Goal: Task Accomplishment & Management: Complete application form

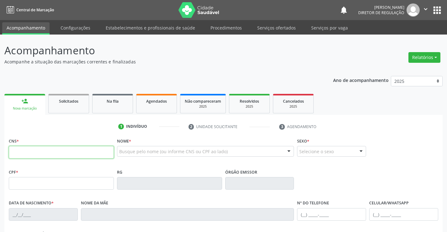
click at [24, 148] on input "text" at bounding box center [61, 152] width 105 height 13
type input "703 6010 4447 7435"
type input "16/02/1994"
type input "Josiene Benicio de Souza"
type input "(74) 99126-6060"
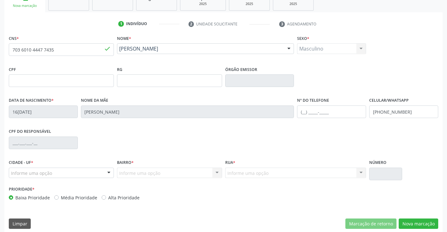
scroll to position [108, 0]
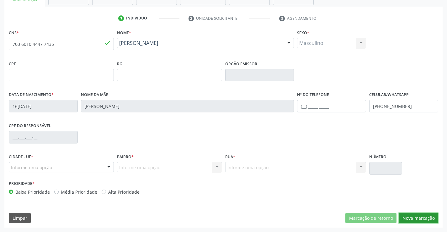
click at [422, 217] on button "Nova marcação" at bounding box center [419, 218] width 40 height 11
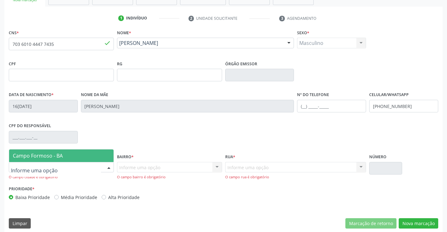
click at [98, 169] on div at bounding box center [61, 167] width 105 height 11
click at [94, 158] on span "Campo Formoso - BA" at bounding box center [61, 155] width 104 height 13
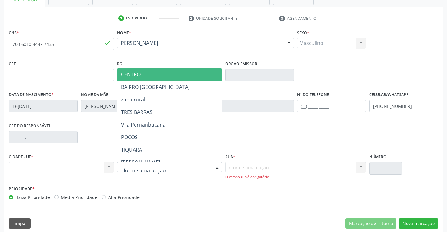
click at [194, 169] on div at bounding box center [169, 167] width 105 height 11
click at [158, 77] on span "CENTRO" at bounding box center [184, 74] width 135 height 13
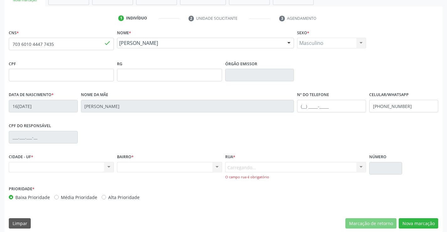
click at [294, 169] on div "Carregando... Nenhum resultado encontrado para: " " Nenhuma opção encontrada. D…" at bounding box center [295, 171] width 141 height 18
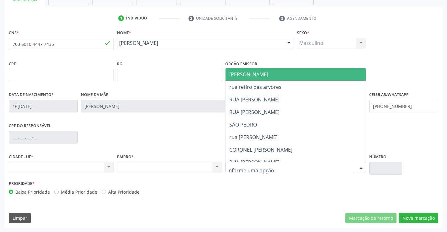
click at [294, 169] on div at bounding box center [295, 167] width 141 height 11
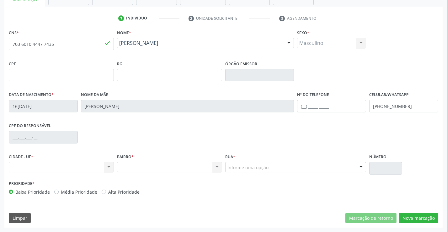
click at [164, 164] on div "Nenhum resultado encontrado para: " " Não há nenhuma opção para ser exibida." at bounding box center [169, 167] width 105 height 11
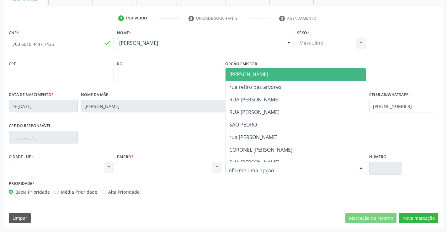
click at [324, 166] on div at bounding box center [295, 167] width 141 height 11
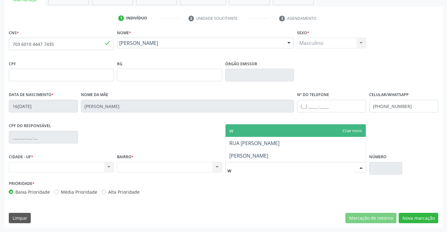
type input "wi"
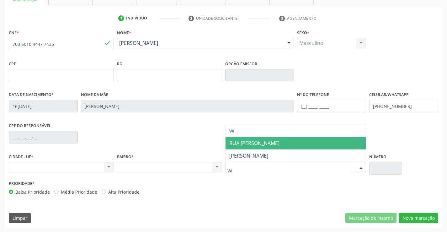
click at [320, 142] on span "RUA WILLHA BONER" at bounding box center [295, 143] width 140 height 13
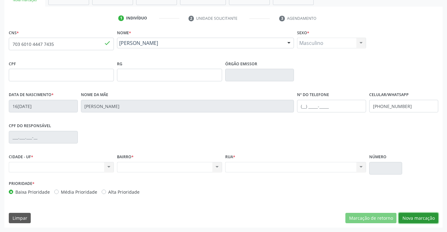
click at [420, 222] on button "Nova marcação" at bounding box center [419, 218] width 40 height 11
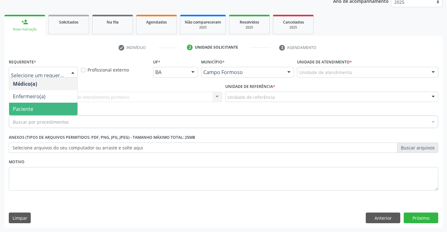
click at [54, 104] on span "Paciente" at bounding box center [43, 109] width 68 height 13
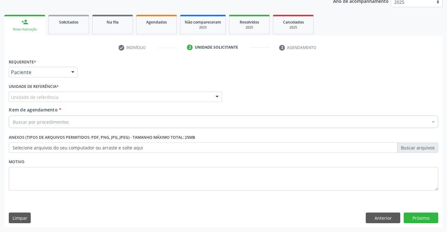
drag, startPoint x: 117, startPoint y: 92, endPoint x: 118, endPoint y: 108, distance: 16.3
click at [117, 93] on div "Unidade de referência" at bounding box center [115, 97] width 213 height 11
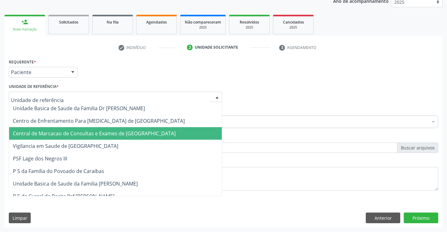
click at [131, 135] on span "Central de Marcacao de Consultas e Exames de [GEOGRAPHIC_DATA]" at bounding box center [94, 133] width 163 height 7
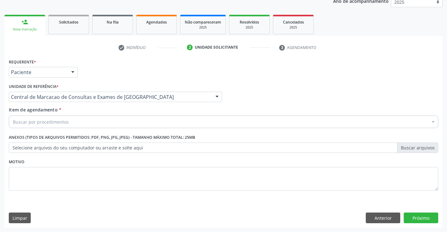
click at [177, 122] on div "Buscar por procedimentos" at bounding box center [223, 121] width 429 height 13
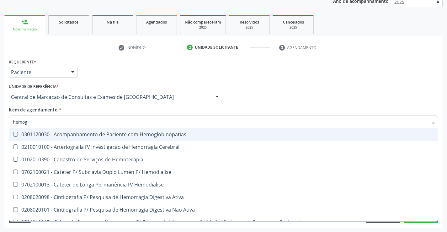
type input "hemogr"
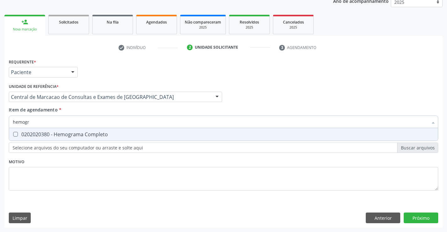
click at [162, 136] on div "0202020380 - Hemograma Completo" at bounding box center [223, 134] width 421 height 5
checkbox Completo "true"
click at [160, 111] on div "Item de agendamento * hemogr Desfazer seleção 0202020380 - Hemograma Completo N…" at bounding box center [223, 116] width 429 height 20
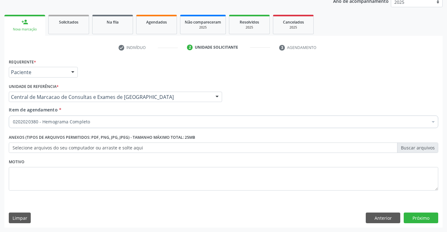
click at [150, 128] on div "Item de agendamento * 0202020380 - Hemograma Completo Desfazer seleção Selecion…" at bounding box center [223, 118] width 432 height 24
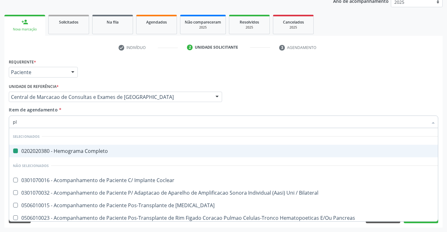
type input "pla"
checkbox Completo "false"
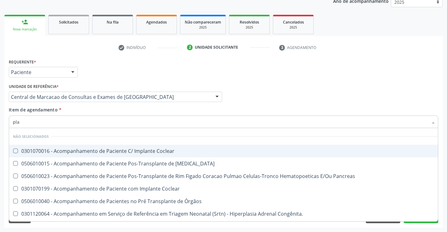
type input "plaq"
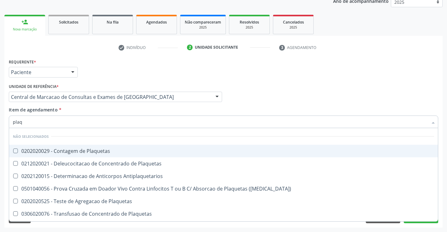
click at [150, 151] on div "0202020029 - Contagem de Plaquetas" at bounding box center [223, 150] width 421 height 5
checkbox Plaquetas "true"
type input "plaq"
click at [144, 106] on div "Unidade de referência * Central de Marcacao de Consultas e Exames de [GEOGRAPHI…" at bounding box center [115, 94] width 216 height 24
checkbox Plaquetas "true"
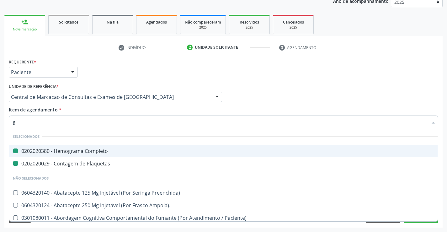
type input "gl"
checkbox Completo "false"
checkbox Plaquetas "false"
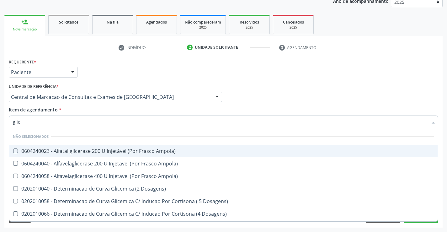
type input "glico"
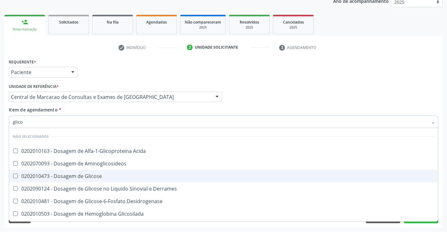
click at [145, 180] on span "0202010473 - Dosagem de Glicose" at bounding box center [223, 176] width 429 height 13
checkbox Glicose "true"
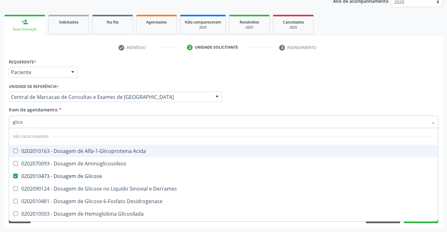
click at [108, 112] on div "Item de agendamento * glico Desfazer seleção Não selecionados 0202010163 - Dosa…" at bounding box center [223, 116] width 429 height 20
checkbox Acida "true"
checkbox Aminoglicosideos "true"
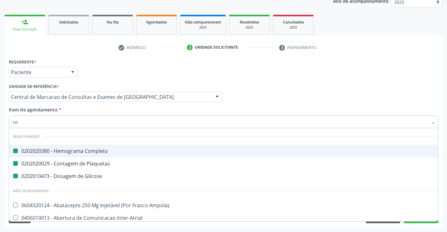
type input "col"
checkbox Completo "false"
checkbox Plaquetas "false"
checkbox Glicose "false"
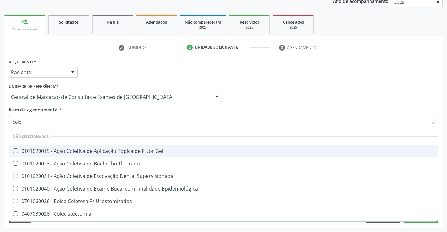
type input "coles"
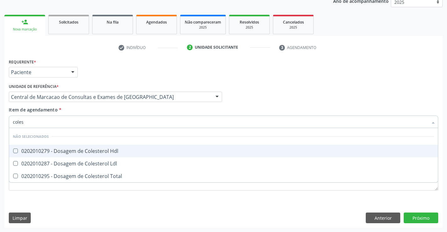
click at [114, 148] on div "0202010279 - Dosagem de Colesterol Hdl" at bounding box center [223, 150] width 421 height 5
checkbox Hdl "true"
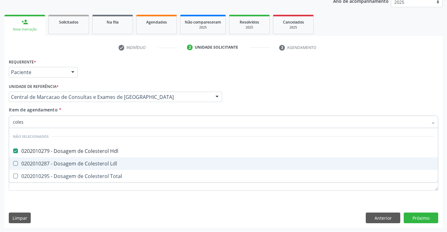
drag, startPoint x: 114, startPoint y: 159, endPoint x: 113, endPoint y: 164, distance: 5.1
click at [113, 159] on span "0202010287 - Dosagem de Colesterol Ldl" at bounding box center [223, 163] width 429 height 13
checkbox Ldl "true"
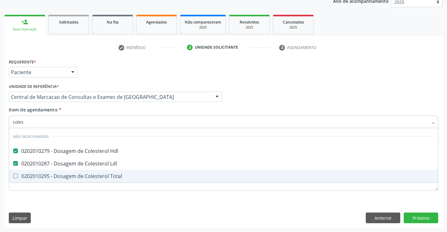
click at [113, 173] on div "0202010295 - Dosagem de Colesterol Total" at bounding box center [223, 175] width 421 height 5
checkbox Total "true"
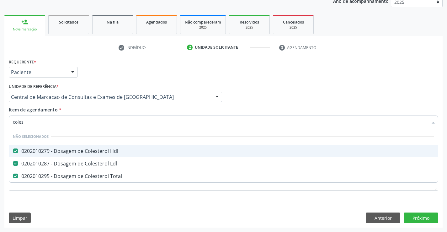
click at [106, 108] on div "Item de agendamento * coles Desfazer seleção Não selecionados 0202010279 - Dosa…" at bounding box center [223, 116] width 429 height 20
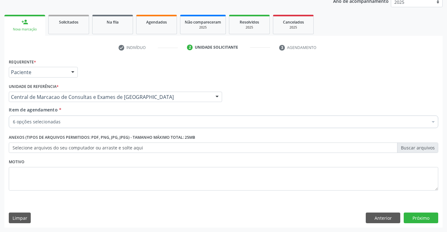
click at [106, 129] on div "Item de agendamento * 6 opções selecionadas Desfazer seleção Selecionados 02020…" at bounding box center [223, 118] width 432 height 24
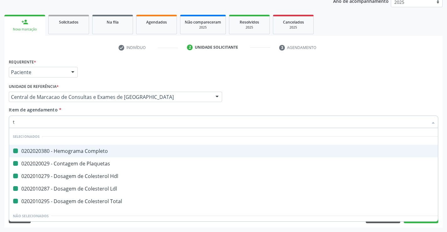
type input "tr"
checkbox Completo "false"
checkbox Plaquetas "false"
checkbox Hdl "false"
checkbox Ldl "false"
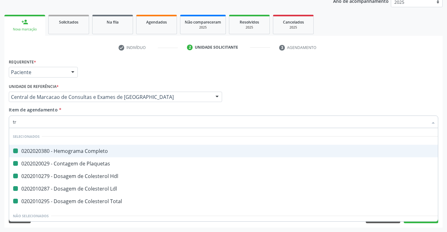
checkbox Total "false"
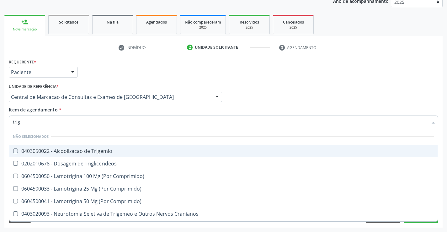
type input "trigl"
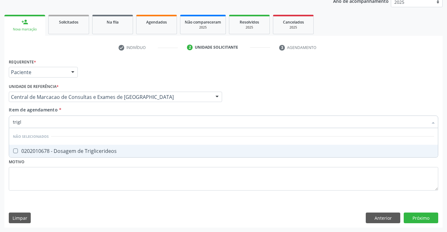
click at [123, 153] on div "0202010678 - Dosagem de Triglicerideos" at bounding box center [223, 150] width 421 height 5
checkbox Triglicerideos "true"
click at [117, 113] on div "Item de agendamento * trigl Desfazer seleção Não selecionados 0202010678 - Dosa…" at bounding box center [223, 116] width 429 height 20
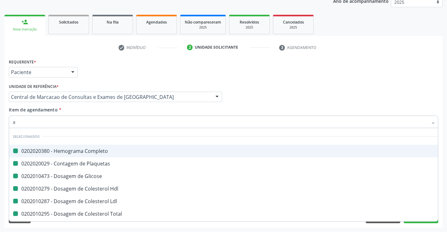
type input "ab"
checkbox Completo "false"
checkbox Plaquetas "false"
checkbox Glicose "false"
checkbox Hdl "false"
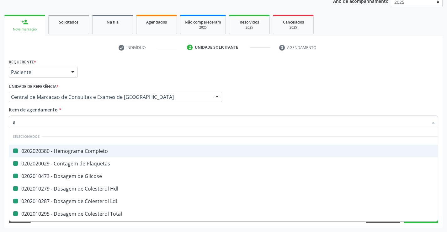
checkbox Ldl "false"
checkbox Total "false"
checkbox Triglicerideos "false"
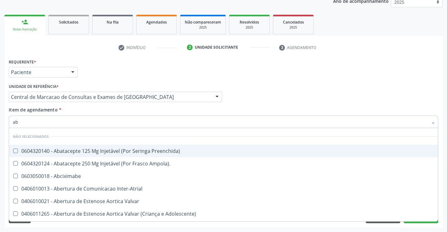
type input "abo"
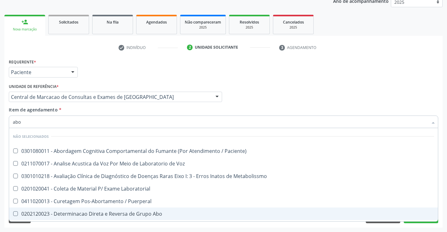
click at [138, 214] on div "0202120023 - Determinacao Direta e Reversa de Grupo Abo" at bounding box center [223, 213] width 421 height 5
checkbox Abo "true"
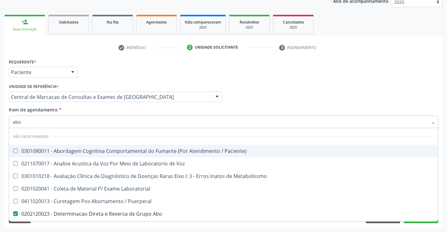
click at [113, 111] on div "Item de agendamento * abo Desfazer seleção Não selecionados 0301080011 - Aborda…" at bounding box center [223, 116] width 429 height 20
checkbox Paciente\) "true"
checkbox Voz "true"
checkbox Metabolissmo "true"
checkbox Laboratorial "true"
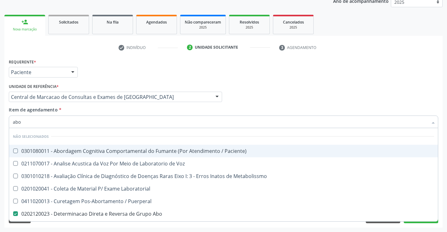
checkbox Puerperal "true"
checkbox Cocaina "true"
checkbox Metabolismo "true"
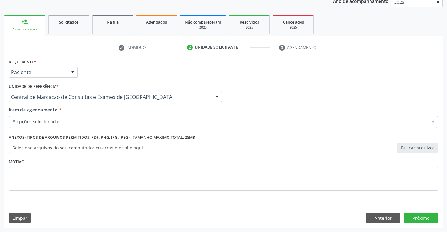
click at [108, 126] on div "8 opções selecionadas" at bounding box center [223, 121] width 429 height 13
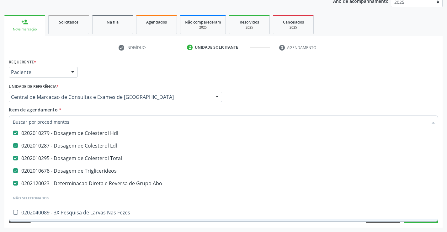
scroll to position [63, 0]
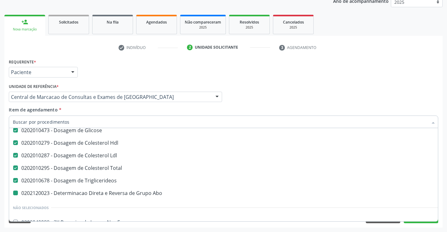
type input "r"
checkbox Abo "false"
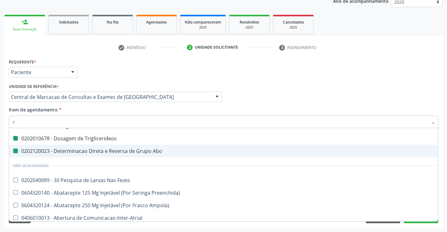
type input "rh"
checkbox Completo "false"
checkbox Hdl "false"
checkbox Ldl "false"
checkbox Total "false"
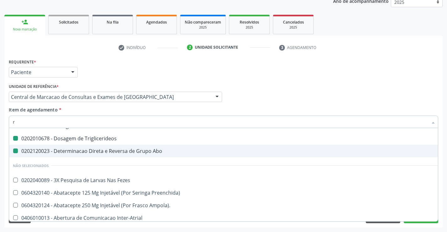
checkbox Triglicerideos "false"
checkbox Abo "false"
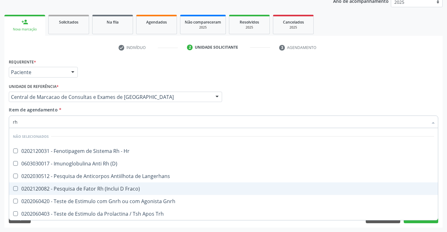
click at [121, 188] on div "0202120082 - Pesquisa de Fator Rh (Inclui D Fraco)" at bounding box center [223, 188] width 421 height 5
checkbox Fraco\) "true"
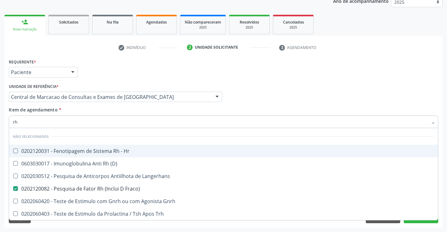
click at [116, 112] on div "Item de agendamento * rh Desfazer seleção Não selecionados 0202120031 - Fenotip…" at bounding box center [223, 116] width 429 height 20
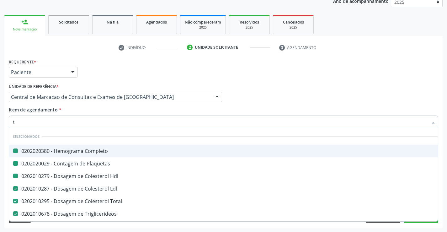
type input "tg"
checkbox Completo "false"
checkbox Plaquetas "false"
checkbox Hdl "false"
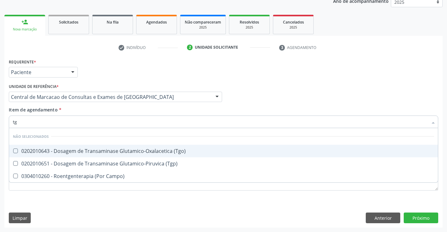
click at [124, 151] on div "0202010643 - Dosagem de Transaminase Glutamico-Oxalacetica (Tgo)" at bounding box center [223, 150] width 421 height 5
checkbox \(Tgo\) "true"
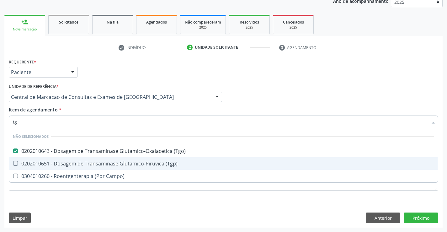
click at [124, 159] on span "0202010651 - Dosagem de Transaminase Glutamico-Piruvica (Tgp)" at bounding box center [223, 163] width 429 height 13
checkbox \(Tgp\) "true"
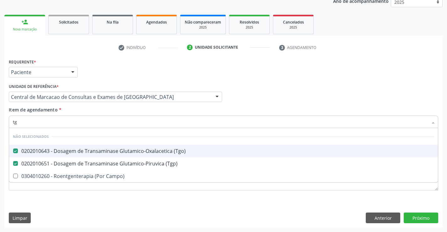
click at [112, 112] on div "Item de agendamento * tg Desfazer seleção Não selecionados 0202010643 - Dosagem…" at bounding box center [223, 116] width 429 height 20
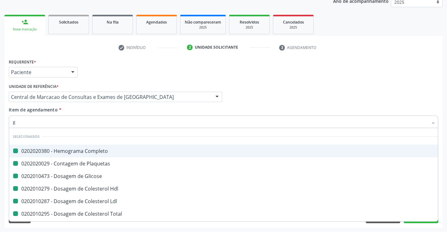
type input "ga"
checkbox Completo "false"
checkbox Plaquetas "false"
checkbox Glicose "false"
checkbox Hdl "false"
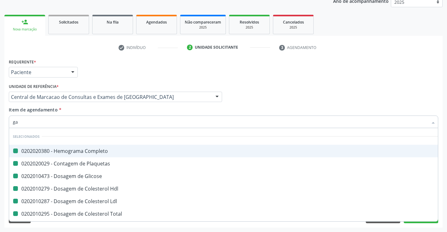
checkbox Ldl "false"
checkbox Total "false"
checkbox Triglicerideos "false"
checkbox Abo "false"
checkbox \(Tgo\) "false"
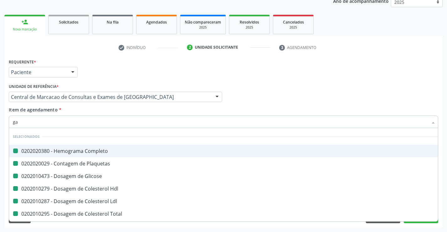
checkbox \(Tgp\) "false"
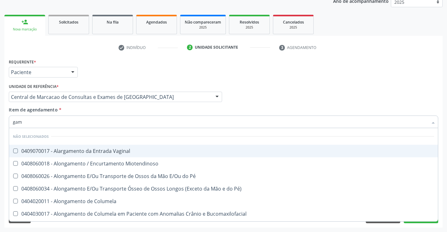
type input "gama"
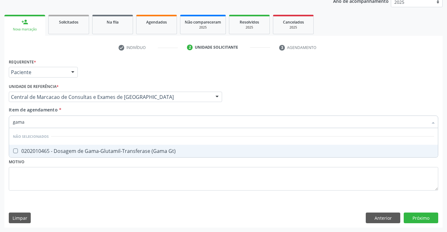
click at [111, 150] on div "0202010465 - Dosagem de Gama-Glutamil-Transferase (Gama Gt)" at bounding box center [223, 150] width 421 height 5
checkbox Gt\) "true"
click at [114, 108] on div "Item de agendamento * gama Desfazer seleção Não selecionados 0202010465 - Dosag…" at bounding box center [223, 116] width 429 height 20
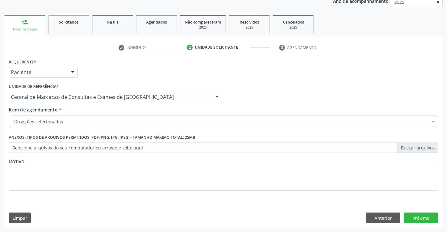
click at [110, 128] on div "Item de agendamento * 12 opções selecionadas Desfazer seleção Selecionados 0202…" at bounding box center [223, 118] width 432 height 24
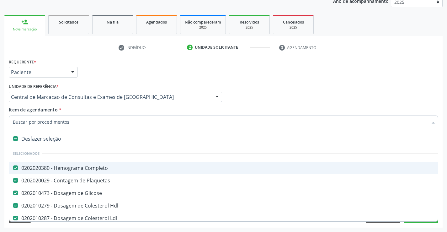
type input "u"
checkbox Abo "false"
checkbox Fraco\) "false"
checkbox \(Tgo\) "false"
checkbox \(Tgp\) "false"
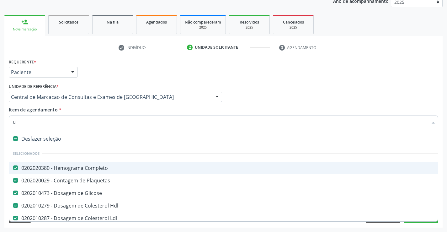
checkbox Gt\) "false"
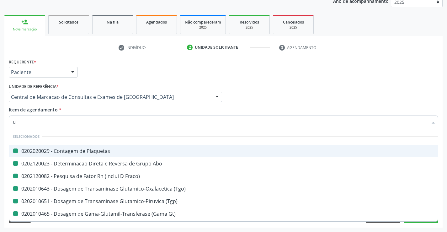
type input "ur"
checkbox Plaquetas "false"
checkbox Abo "false"
checkbox Fraco\) "false"
checkbox \(Tgo\) "false"
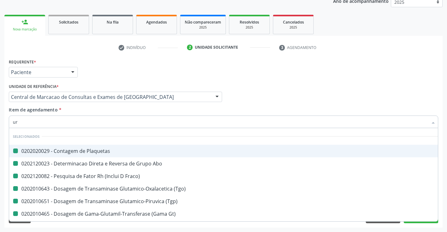
checkbox \(Tgp\) "false"
checkbox Gt\) "false"
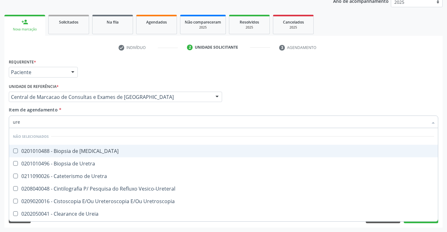
type input "urei"
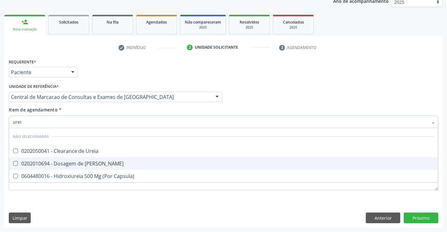
click at [113, 159] on span "0202010694 - Dosagem de [PERSON_NAME]" at bounding box center [223, 163] width 429 height 13
checkbox Ureia "true"
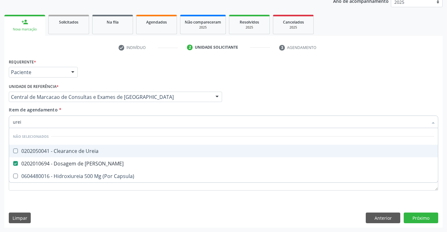
click at [101, 110] on div "Item de agendamento * urei Desfazer seleção Não selecionados 0202050041 - Clear…" at bounding box center [223, 116] width 429 height 20
checkbox Ureia "true"
checkbox Capsula\) "true"
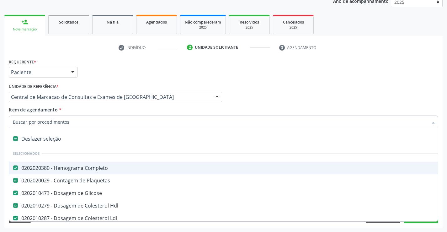
drag, startPoint x: 101, startPoint y: 110, endPoint x: 99, endPoint y: 125, distance: 14.9
type input "c"
checkbox Ureia "false"
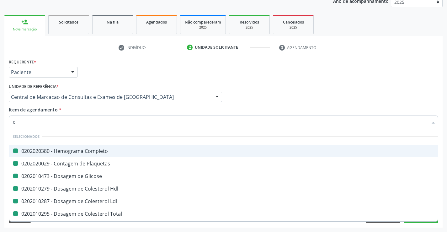
type input "cr"
checkbox Completo "false"
checkbox Plaquetas "false"
checkbox Glicose "false"
checkbox Hdl "false"
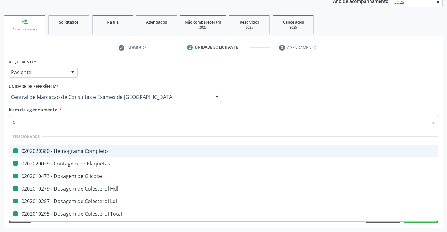
checkbox Ldl "false"
checkbox Total "false"
checkbox Triglicerideos "false"
checkbox Abo "false"
checkbox Fraco\) "false"
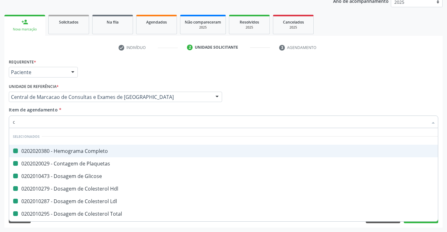
checkbox \(Tgo\) "false"
checkbox \(Tgp\) "false"
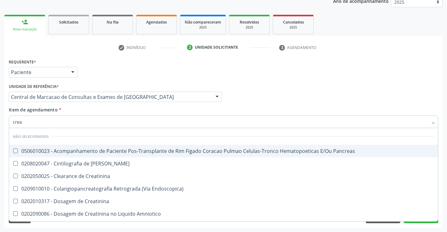
type input "creat"
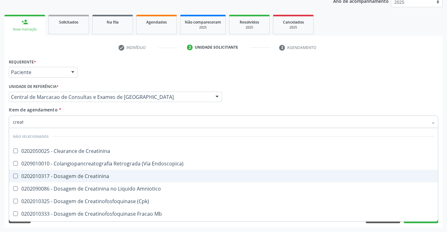
click at [107, 172] on span "0202010317 - Dosagem de Creatinina" at bounding box center [223, 176] width 429 height 13
checkbox Creatinina "true"
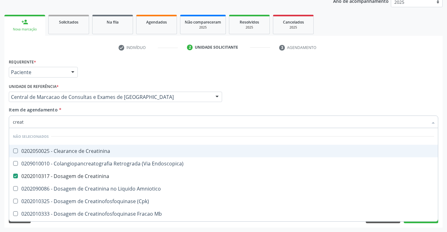
type input "creat"
click at [108, 109] on div "Item de agendamento * creat Desfazer seleção Não selecionados 0202050025 - Clea…" at bounding box center [223, 116] width 429 height 20
checkbox Creatinina "true"
checkbox Endoscopica\) "true"
checkbox Amniotico "true"
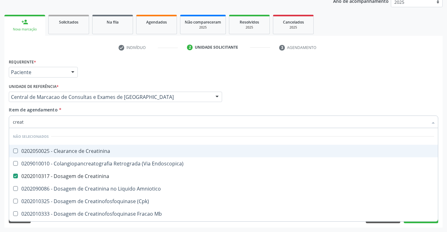
checkbox \(Cpk\) "true"
checkbox Mb "true"
checkbox Oncologia "true"
checkbox Parcial "true"
checkbox Oncologia "true"
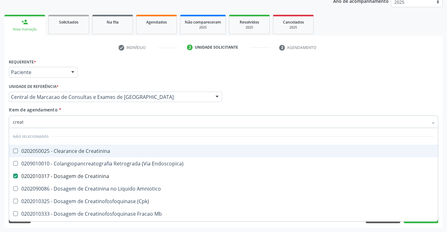
checkbox Videolaparoscopica "true"
checkbox Capsula\) "true"
checkbox Pancreato-Duodenectomia "true"
checkbox Pancreato-Enterostomia "true"
checkbox Capsula\) "true"
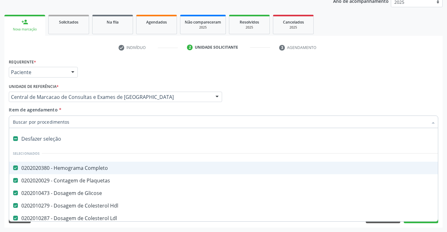
click at [108, 125] on div at bounding box center [223, 121] width 429 height 13
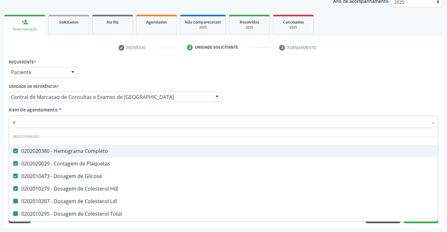
type input "ac"
checkbox Ldl "false"
checkbox Total "false"
checkbox Triglicerideos "false"
checkbox Abo "false"
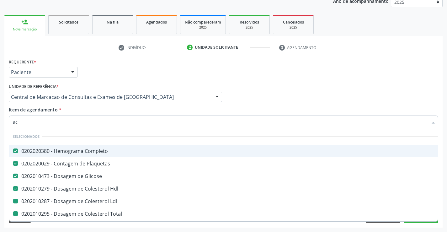
checkbox Fraco\) "false"
checkbox \(Tgo\) "false"
checkbox \(Tgp\) "false"
checkbox Ureia "false"
checkbox Creatinina "false"
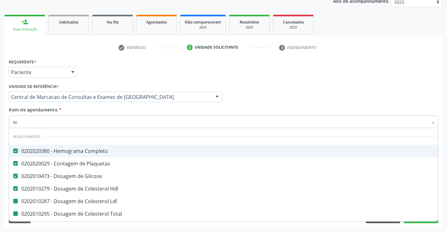
checkbox Gt\) "false"
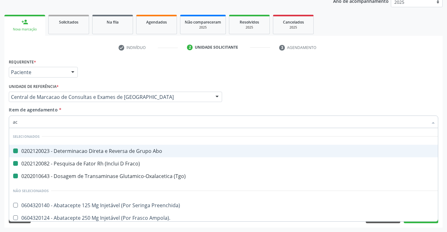
type input "aci"
checkbox Abo "false"
checkbox Fraco\) "false"
checkbox \(Tgo\) "false"
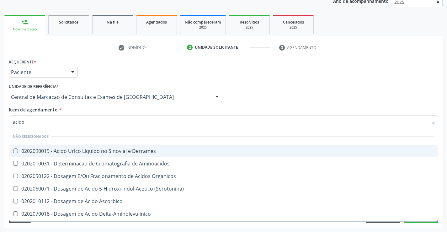
type input "acido u"
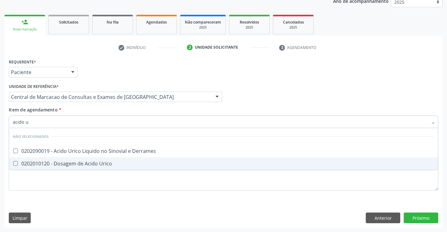
drag, startPoint x: 118, startPoint y: 161, endPoint x: 115, endPoint y: 157, distance: 4.8
click at [115, 158] on span "0202010120 - Dosagem de Acido Urico" at bounding box center [223, 163] width 429 height 13
checkbox Urico "true"
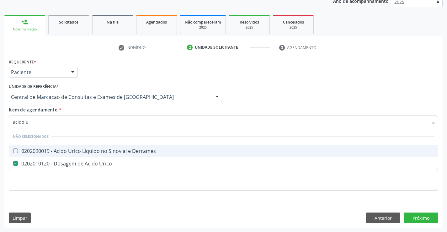
click at [110, 111] on div "Item de agendamento * acido u Desfazer seleção Não selecionados 0202090019 - Ac…" at bounding box center [223, 116] width 429 height 20
checkbox Derrames "true"
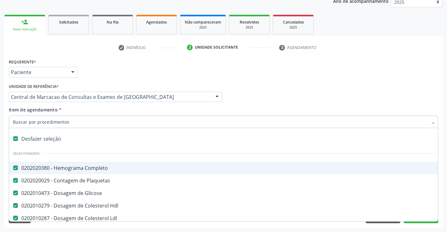
type input "u"
checkbox \(Tgo\) "false"
checkbox \(Tgp\) "false"
checkbox Gt\) "false"
checkbox Ureia "false"
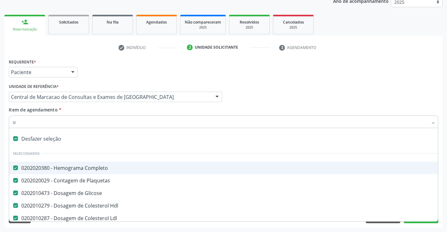
checkbox Creatinina "false"
checkbox Urico "false"
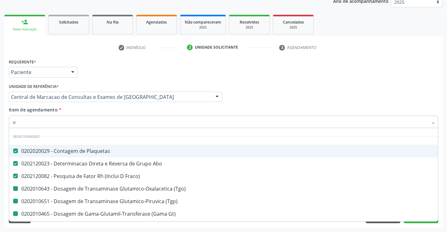
type input "ur"
checkbox \(Tgo\) "false"
checkbox \(Tgp\) "false"
checkbox Gt\) "false"
checkbox Ureia "false"
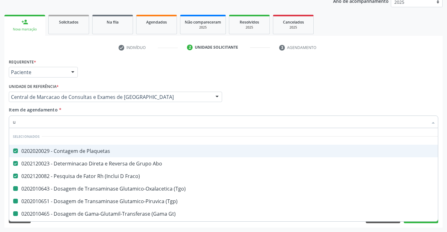
checkbox Urico "false"
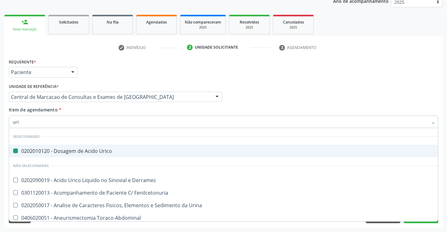
type input "urin"
checkbox Urico "false"
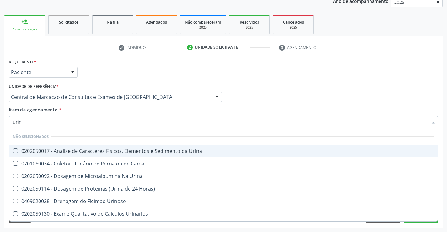
type input "urina"
click at [117, 150] on div "0202050017 - Analise de Caracteres Fisicos, Elementos e Sedimento da Urina" at bounding box center [223, 150] width 421 height 5
checkbox Urina "true"
click at [115, 113] on div "Item de agendamento * urina Desfazer seleção Não selecionados 0202050017 - Anal…" at bounding box center [223, 116] width 429 height 20
checkbox Urinarios "true"
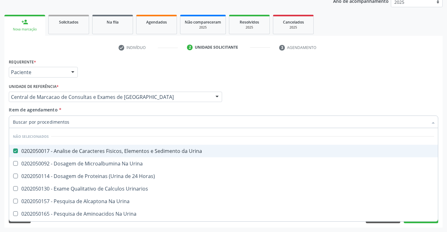
checkbox Urina "true"
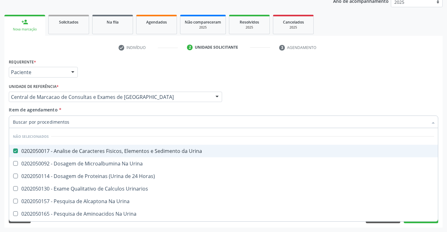
checkbox Urina "true"
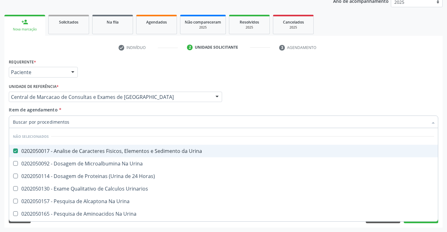
checkbox Urina "true"
checkbox Horas\) "true"
checkbox Urina "true"
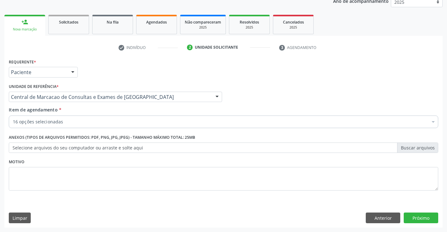
click at [111, 126] on div "16 opções selecionadas Desfazer seleção Selecionados 0202020380 - Hemograma Com…" at bounding box center [223, 120] width 429 height 11
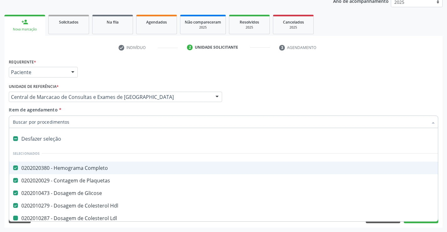
type input "f"
checkbox Ldl "false"
checkbox Total "false"
checkbox Triglicerideos "false"
checkbox Abo "false"
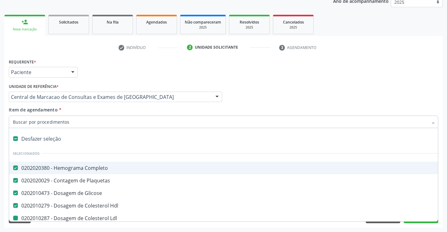
checkbox \(Tgo\) "false"
checkbox \(Tgp\) "false"
checkbox Gt\) "false"
checkbox Ureia "false"
checkbox Creatinina "false"
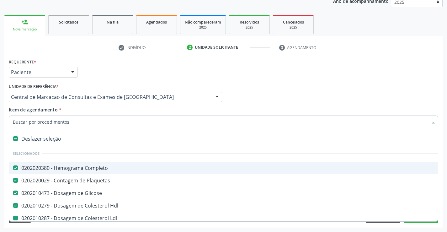
checkbox Urico "false"
checkbox Urina "false"
checkbox Fraco\) "false"
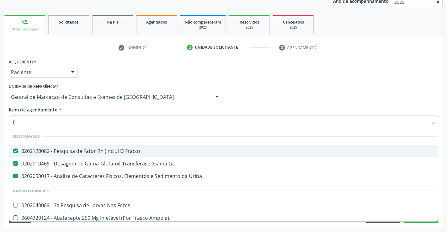
type input "fe"
checkbox Urina "false"
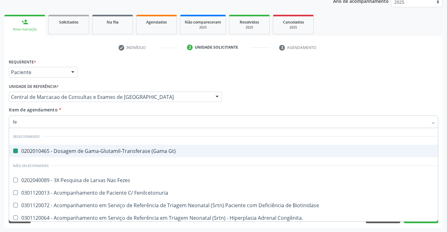
type input "fez"
checkbox Gt\) "false"
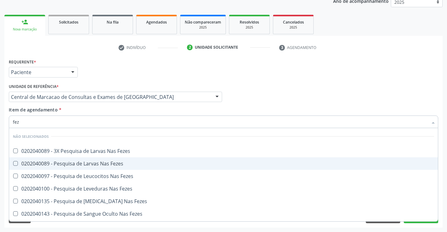
click at [125, 169] on span "0202040089 - Pesquisa de Larvas Nas Fezes" at bounding box center [223, 163] width 429 height 13
checkbox Fezes "true"
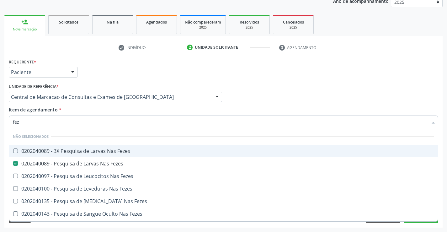
click at [117, 109] on div "Item de agendamento * fez Desfazer seleção Não selecionados 0202040089 - 3X Pes…" at bounding box center [223, 116] width 429 height 20
checkbox Fezes "true"
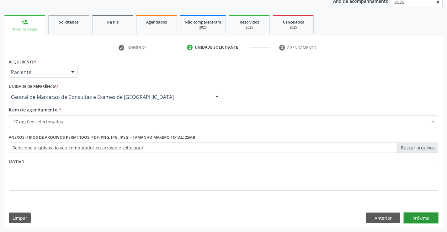
click at [426, 214] on button "Próximo" at bounding box center [421, 217] width 34 height 11
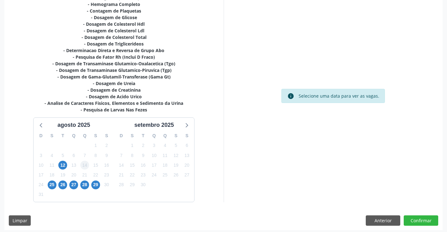
scroll to position [146, 0]
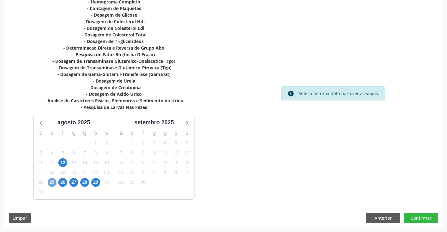
click at [52, 182] on span "25" at bounding box center [52, 182] width 9 height 9
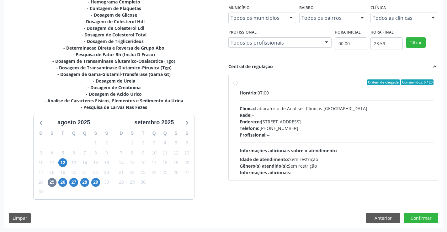
click at [353, 134] on div "Profissional: --" at bounding box center [337, 134] width 194 height 7
click at [237, 85] on input "Ordem de chegada Consumidos: 0 / 20 Horário: 07:00 Clínica: Laboratorio de Anal…" at bounding box center [235, 82] width 4 height 6
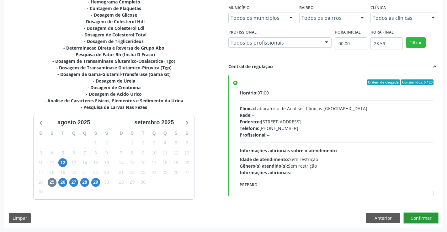
click at [417, 216] on button "Confirmar" at bounding box center [421, 218] width 34 height 11
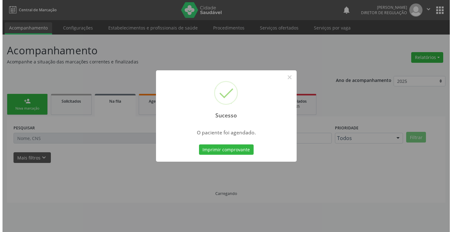
scroll to position [0, 0]
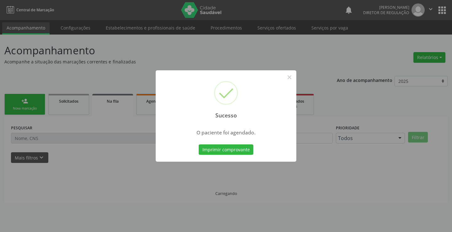
click at [198, 144] on button "Imprimir comprovante" at bounding box center [225, 149] width 55 height 11
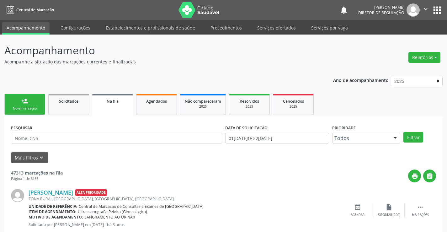
click at [25, 111] on link "person_add Nova marcação" at bounding box center [24, 104] width 41 height 21
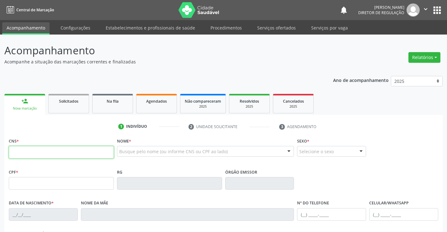
click at [49, 154] on input "text" at bounding box center [61, 152] width 105 height 13
type input "708 2076 2610 8440"
type input "16668143346"
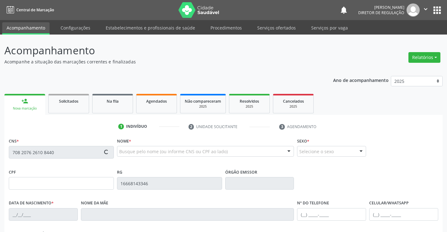
type input "16[DATE]"
type input "[PHONE_NUMBER]"
type input "054.267.505-64"
type input "S/N"
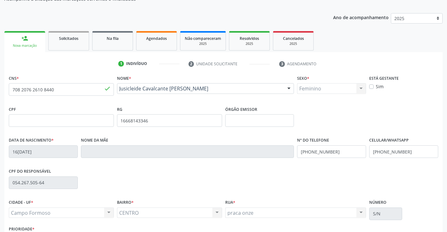
scroll to position [108, 0]
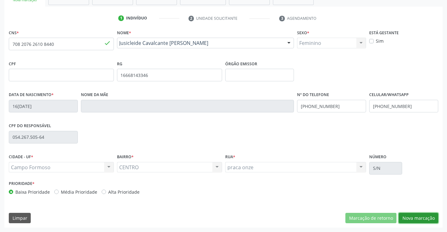
click at [408, 217] on button "Nova marcação" at bounding box center [419, 218] width 40 height 11
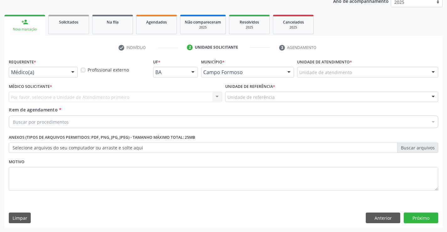
scroll to position [79, 0]
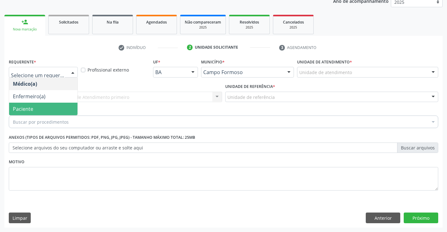
click at [56, 105] on span "Paciente" at bounding box center [43, 109] width 68 height 13
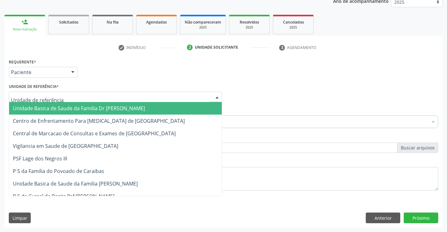
click at [132, 102] on div at bounding box center [115, 97] width 213 height 11
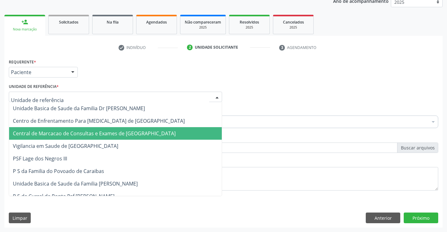
click at [134, 131] on span "Central de Marcacao de Consultas e Exames de [GEOGRAPHIC_DATA]" at bounding box center [94, 133] width 163 height 7
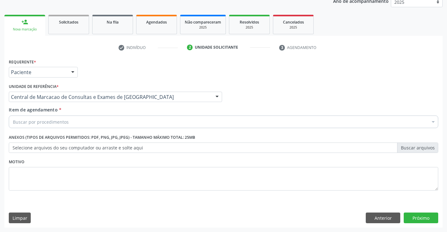
click at [153, 122] on div "Buscar por procedimentos" at bounding box center [223, 121] width 429 height 13
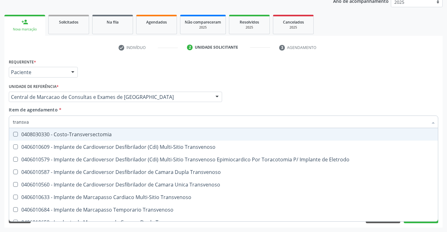
type input "transvag"
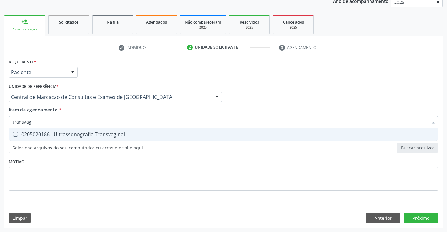
click at [151, 135] on div "0205020186 - Ultrassonografia Transvaginal" at bounding box center [223, 134] width 421 height 5
checkbox Transvaginal "true"
click at [165, 110] on div "Item de agendamento * transvag Desfazer seleção 0205020186 - Ultrassonografia T…" at bounding box center [223, 116] width 429 height 20
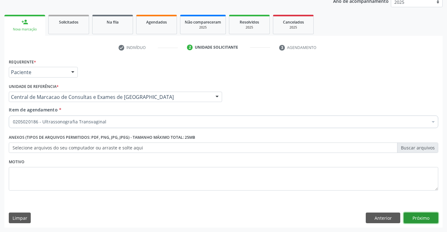
click at [422, 214] on button "Próximo" at bounding box center [421, 217] width 34 height 11
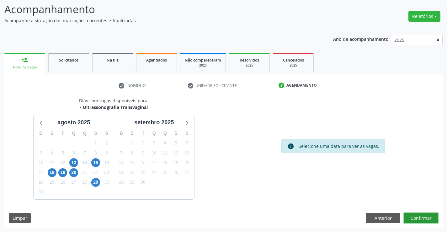
click at [424, 220] on button "Confirmar" at bounding box center [421, 218] width 34 height 11
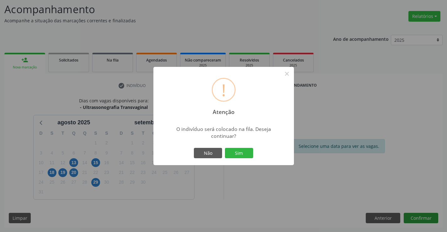
click at [225, 148] on button "Sim" at bounding box center [239, 153] width 28 height 11
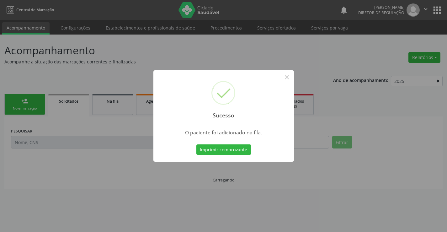
scroll to position [0, 0]
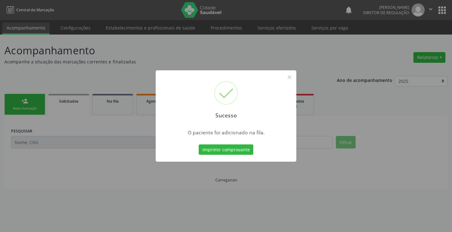
click at [198, 144] on button "Imprimir comprovante" at bounding box center [225, 149] width 55 height 11
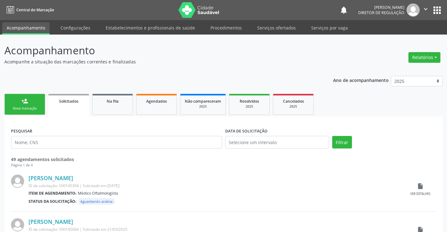
click at [21, 106] on link "person_add Nova marcação" at bounding box center [24, 104] width 41 height 21
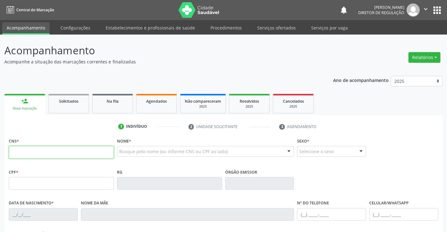
click at [29, 150] on input "text" at bounding box center [61, 152] width 105 height 13
type input "702 0028 7087 2780"
type input "0540903426"
type input "03/09/1968"
type input "(74) 99154-0557"
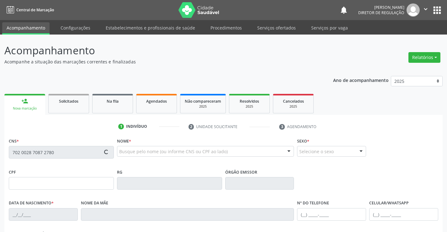
type input "(74) 99154-0557"
type input "049.437.385-75"
type input "S/N"
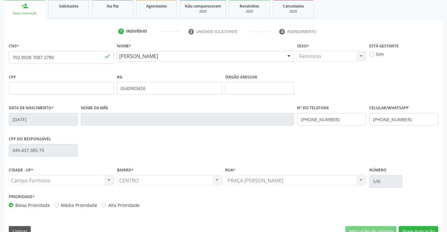
scroll to position [108, 0]
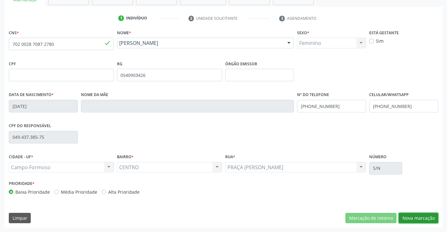
click at [408, 219] on button "Nova marcação" at bounding box center [419, 218] width 40 height 11
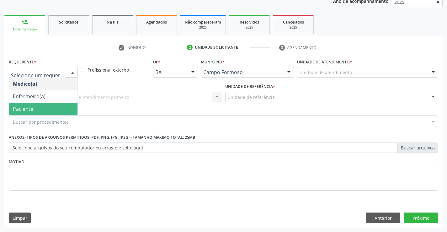
click at [44, 109] on span "Paciente" at bounding box center [43, 109] width 68 height 13
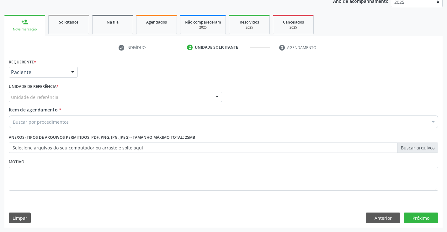
click at [112, 100] on div "Unidade de referência" at bounding box center [115, 97] width 213 height 11
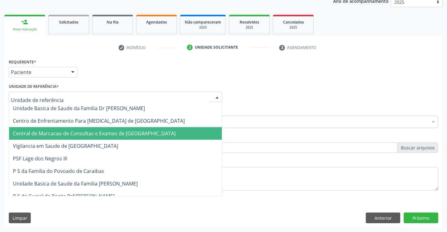
click at [118, 128] on span "Central de Marcacao de Consultas e Exames de [GEOGRAPHIC_DATA]" at bounding box center [115, 133] width 213 height 13
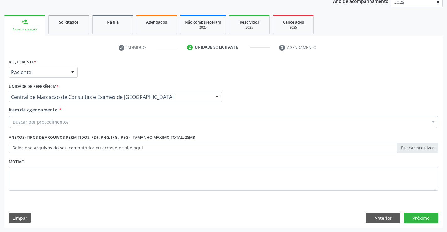
click at [143, 121] on div "Buscar por procedimentos" at bounding box center [223, 121] width 429 height 13
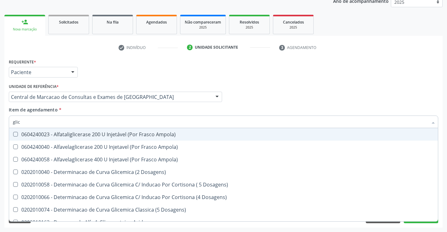
type input "glico"
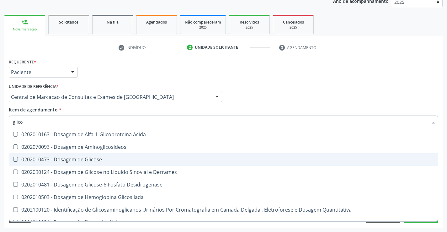
click at [113, 155] on span "0202010473 - Dosagem de Glicose" at bounding box center [223, 159] width 429 height 13
checkbox Glicose "true"
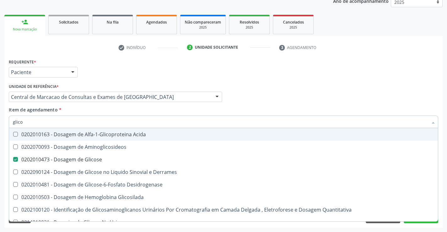
type input "glico"
click at [128, 112] on div "Item de agendamento * glico Desfazer seleção 0202010163 - Dosagem de Alfa-1-Gli…" at bounding box center [223, 116] width 429 height 20
checkbox Aminoglicosideos "true"
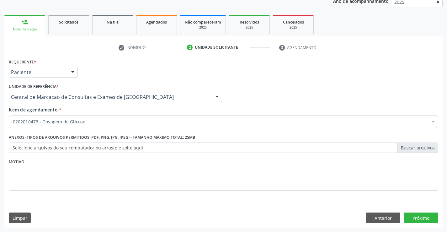
click at [115, 125] on div "0202010473 - Dosagem de Glicose" at bounding box center [223, 121] width 429 height 13
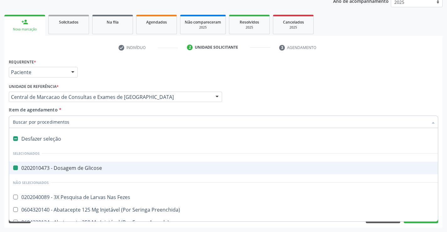
type input "f"
checkbox Glicose "false"
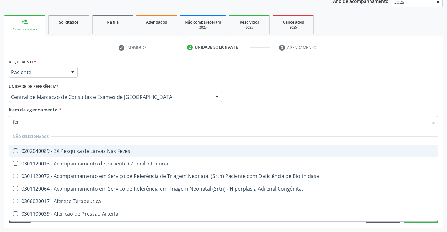
type input "ferr"
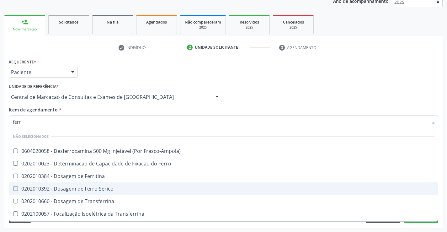
click at [112, 182] on span "0202010392 - Dosagem de Ferro Serico" at bounding box center [223, 188] width 429 height 13
checkbox Serico "true"
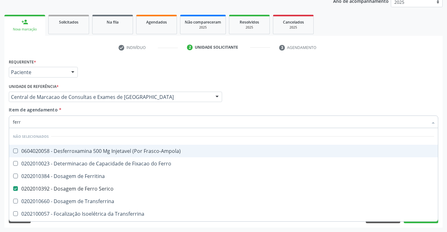
type input "ferr"
click at [112, 107] on div "Item de agendamento * ferr Desfazer seleção Não selecionados 0604020058 - Desfe…" at bounding box center [223, 116] width 429 height 20
checkbox Frasco-Ampola\) "true"
checkbox Serico "false"
checkbox Ferro "true"
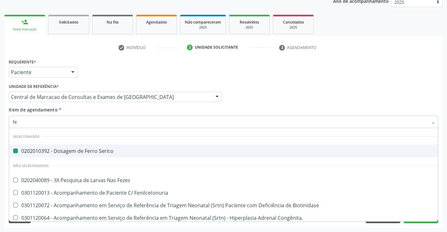
type input "fez"
checkbox Serico "false"
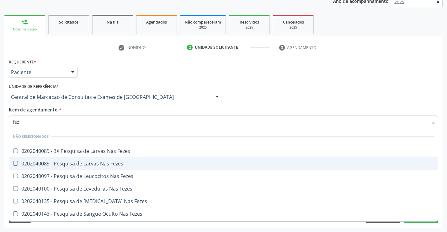
click at [117, 165] on div "0202040089 - Pesquisa de Larvas Nas Fezes" at bounding box center [223, 163] width 421 height 5
checkbox Fezes "true"
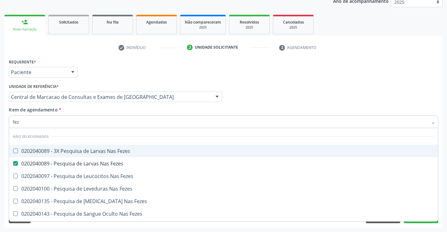
type input "fez"
click at [114, 109] on div "Item de agendamento * fez Desfazer seleção Não selecionados 0202040089 - 3X Pes…" at bounding box center [223, 116] width 429 height 20
checkbox Fezes "true"
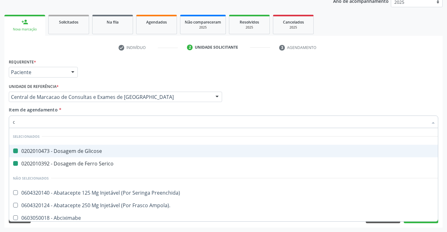
type input "ca"
checkbox Glicose "false"
checkbox Serico "false"
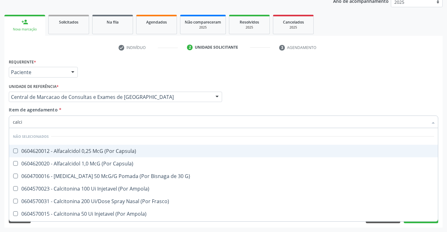
type input "calcio"
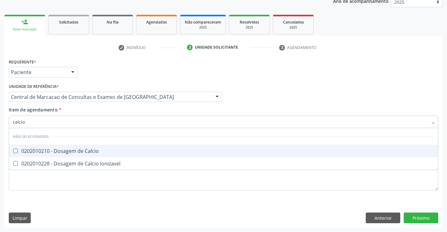
click at [116, 150] on div "0202010210 - Dosagem de Calcio" at bounding box center [223, 150] width 421 height 5
checkbox Calcio "true"
click at [113, 108] on div "Item de agendamento * calcio Desfazer seleção Não selecionados 0202010210 - Dos…" at bounding box center [223, 116] width 429 height 20
checkbox Ionizavel "true"
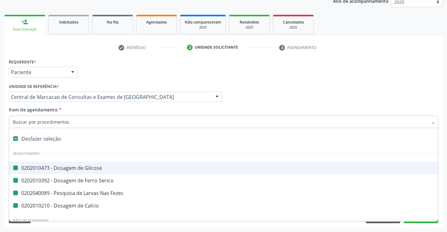
type input "h"
checkbox Glicose "false"
checkbox Serico "false"
checkbox Fezes "false"
checkbox Calcio "false"
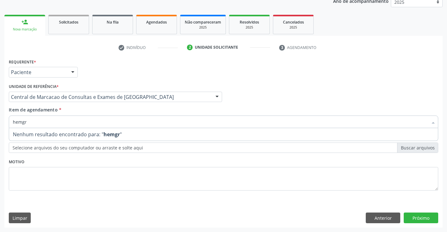
click at [22, 122] on input "hemgr" at bounding box center [220, 121] width 415 height 13
type input "hemogr"
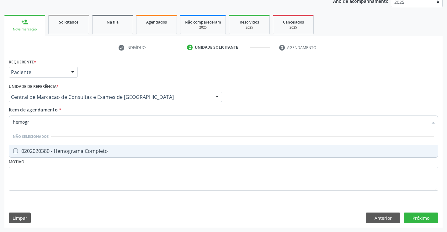
click at [97, 150] on div "0202020380 - Hemograma Completo" at bounding box center [223, 150] width 421 height 5
checkbox Completo "true"
type input "hemogr"
click at [114, 110] on div "Item de agendamento * hemogr [PERSON_NAME] seleção Não selecionados 0202020380 …" at bounding box center [223, 116] width 429 height 20
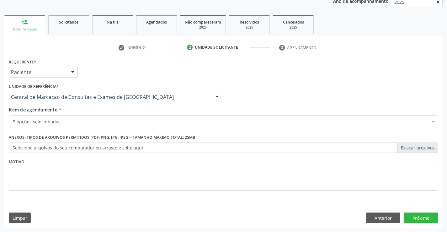
drag, startPoint x: 114, startPoint y: 110, endPoint x: 109, endPoint y: 125, distance: 15.3
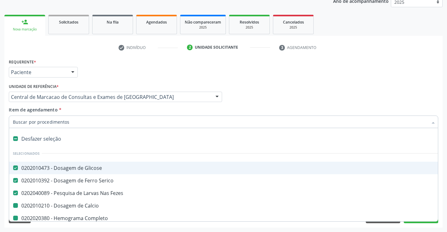
type input "p"
checkbox Calcio "false"
checkbox Completo "false"
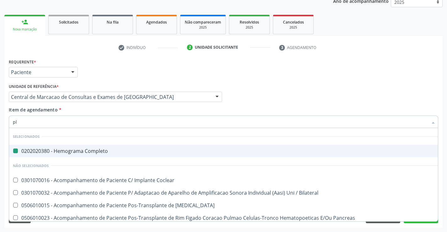
type input "pla"
checkbox Completo "false"
type input "plaq"
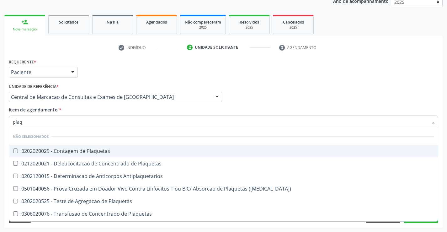
click at [71, 150] on div "0202020029 - Contagem de Plaquetas" at bounding box center [223, 150] width 421 height 5
checkbox Plaquetas "true"
click at [79, 110] on div "Item de agendamento * plaq Desfazer seleção Não selecionados 0202020029 - Conta…" at bounding box center [223, 116] width 429 height 20
checkbox Match\) "true"
checkbox Plaquetas "true"
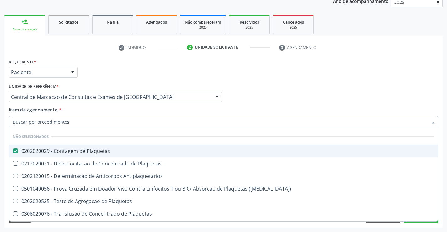
checkbox Plaquetas "true"
checkbox Antiplaquetarios "true"
checkbox Plaquetas "true"
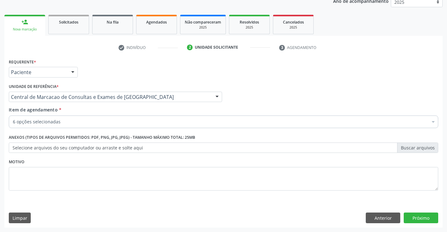
click at [83, 125] on div "6 opções selecionadas" at bounding box center [223, 121] width 429 height 13
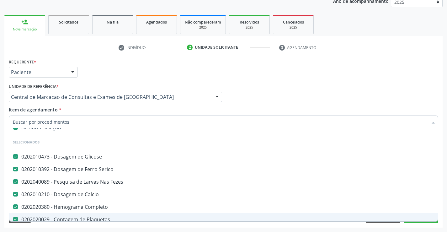
scroll to position [0, 0]
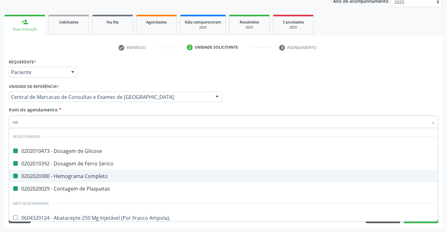
type input "col"
checkbox Glicose "false"
checkbox Plaquetas "false"
checkbox Completo "false"
checkbox Serico "false"
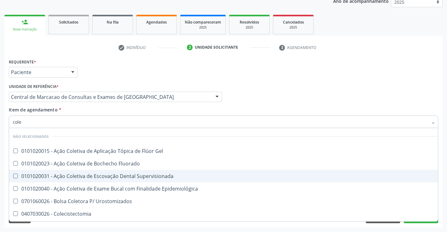
type input "coles"
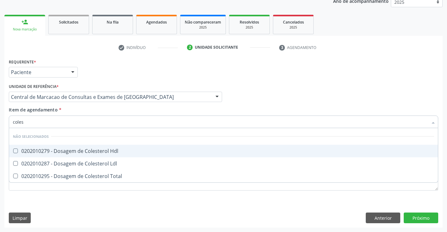
click at [116, 151] on div "0202010279 - Dosagem de Colesterol Hdl" at bounding box center [223, 150] width 421 height 5
checkbox Hdl "true"
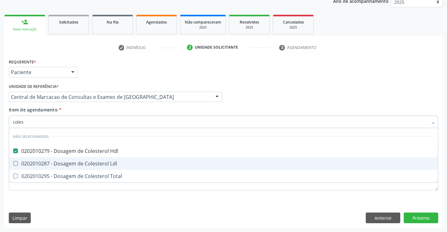
click at [115, 164] on div "0202010287 - Dosagem de Colesterol Ldl" at bounding box center [223, 163] width 421 height 5
checkbox Ldl "true"
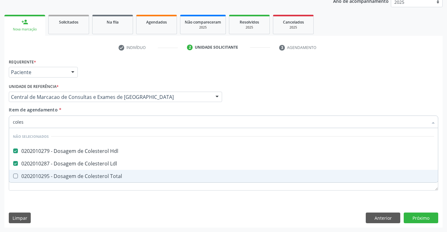
click at [117, 181] on span "0202010295 - Dosagem de Colesterol Total" at bounding box center [223, 176] width 429 height 13
checkbox Total "true"
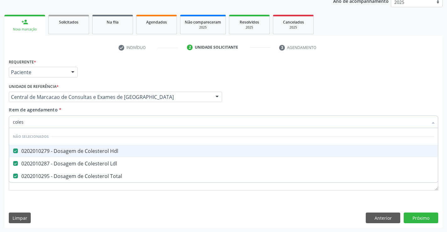
click at [107, 106] on div "Item de agendamento * coles Desfazer seleção Não selecionados 0202010279 - Dosa…" at bounding box center [223, 116] width 429 height 20
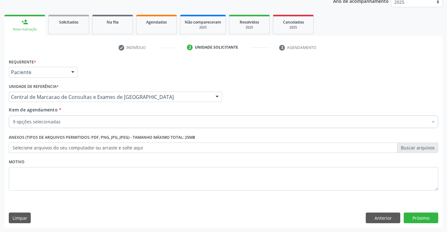
click at [106, 118] on div "9 opções selecionadas" at bounding box center [223, 121] width 429 height 13
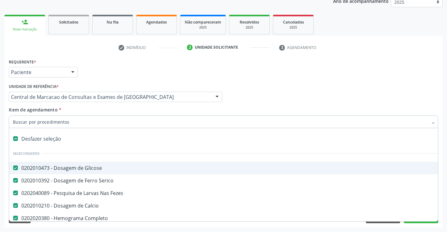
type input "t"
checkbox Hdl "false"
checkbox Ldl "false"
checkbox Total "false"
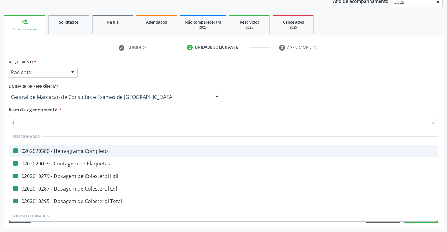
type input "tr"
checkbox Completo "false"
checkbox Hdl "false"
checkbox Plaquetas "false"
checkbox Ldl "false"
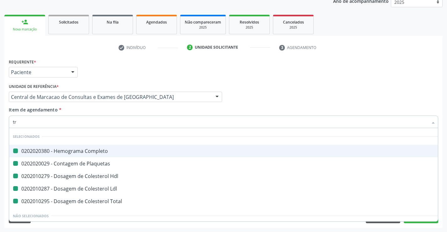
checkbox Total "false"
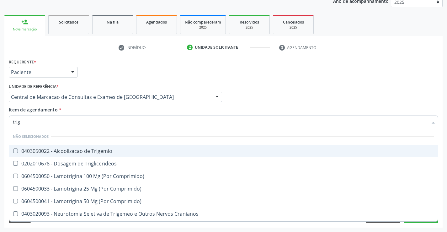
type input "trigl"
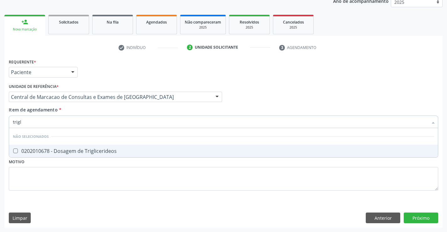
click at [108, 149] on div "0202010678 - Dosagem de Triglicerideos" at bounding box center [223, 150] width 421 height 5
checkbox Triglicerideos "true"
click at [102, 106] on div "Item de agendamento * trigl Desfazer seleção Não selecionados 0202010678 - Dosa…" at bounding box center [223, 116] width 429 height 20
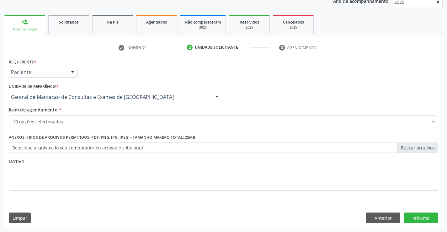
click at [101, 133] on label "Anexos (Tipos de arquivos permitidos: PDF, PNG, JPG, JPEG) - Tamanho máximo tot…" at bounding box center [102, 138] width 186 height 10
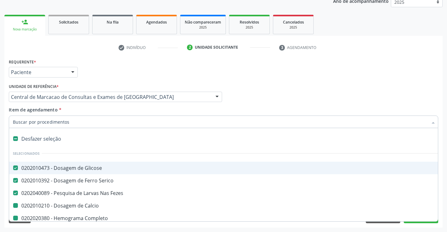
type input "u"
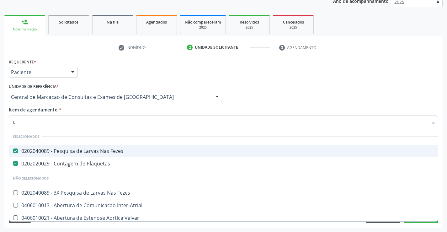
checkbox Fezes "false"
checkbox Inter-Atrial "false"
checkbox Valvar "false"
checkbox Adolescente\) "false"
checkbox Valvar "false"
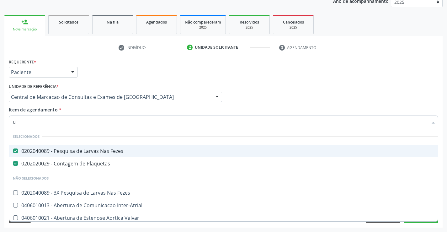
checkbox Adolescente\) "false"
checkbox Paciente\) "false"
type input "ur"
checkbox Fezes "false"
checkbox Plaquetas "false"
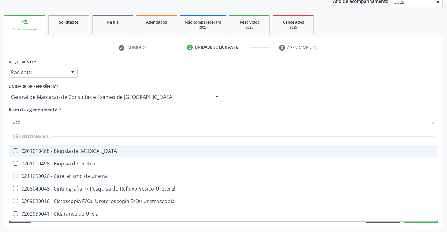
type input "urei"
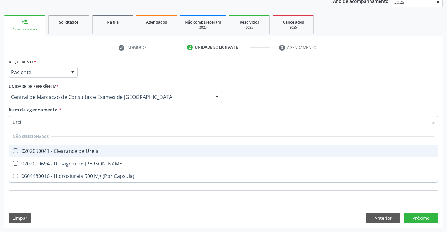
click at [104, 157] on span "0202050041 - Clearance de Ureia" at bounding box center [223, 151] width 429 height 13
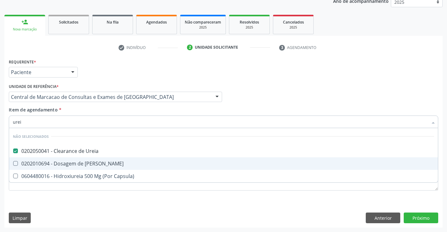
drag, startPoint x: 104, startPoint y: 157, endPoint x: 104, endPoint y: 160, distance: 3.5
click at [104, 160] on ul "Desfazer seleção Não selecionados 0202050041 - Clearance de Ureia 0202010694 - …" at bounding box center [223, 155] width 429 height 54
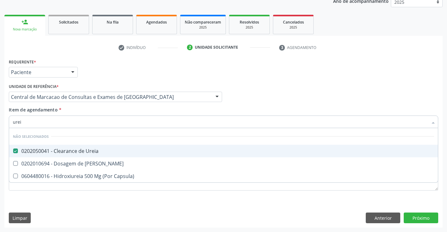
click at [104, 152] on div "0202050041 - Clearance de Ureia" at bounding box center [223, 150] width 421 height 5
checkbox Ureia "false"
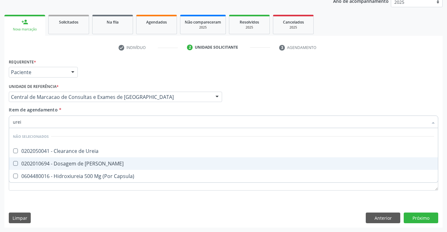
click at [97, 161] on div "0202010694 - Dosagem de [PERSON_NAME]" at bounding box center [223, 163] width 421 height 5
checkbox Ureia "true"
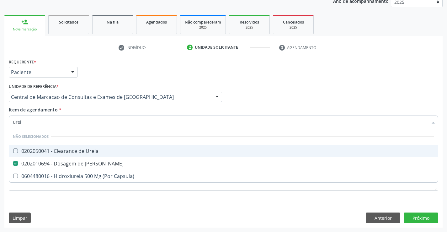
click at [103, 111] on div "Item de agendamento * urei Desfazer seleção Não selecionados 0202050041 - Clear…" at bounding box center [223, 116] width 429 height 20
checkbox Ureia "true"
checkbox Capsula\) "true"
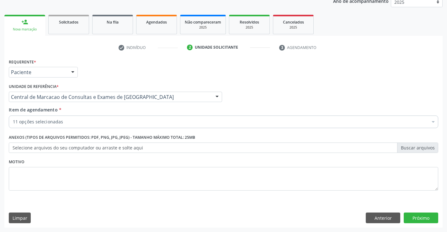
click at [100, 127] on div "11 opções selecionadas" at bounding box center [223, 121] width 429 height 13
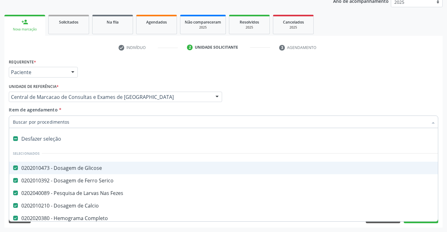
type input "c"
checkbox Ureia "false"
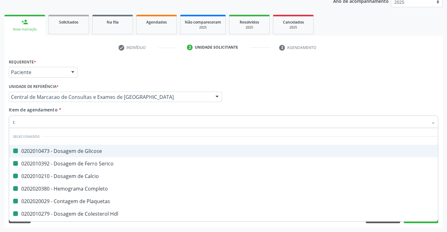
type input "cr"
checkbox Glicose "false"
checkbox Serico "false"
checkbox Calcio "false"
checkbox Completo "false"
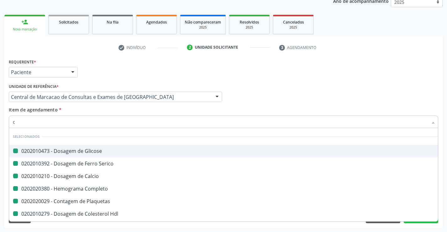
checkbox Plaquetas "false"
checkbox Hdl "false"
checkbox Ldl "false"
checkbox Total "false"
checkbox Triglicerideos "false"
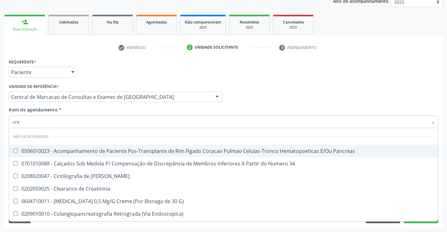
type input "crea"
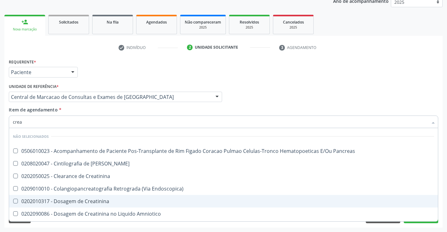
click at [107, 198] on div "0202010317 - Dosagem de Creatinina" at bounding box center [223, 200] width 421 height 5
checkbox Creatinina "true"
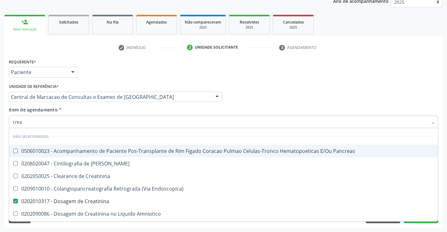
click at [115, 114] on div "Item de agendamento * crea Desfazer seleção Não selecionados 0506010023 - Acomp…" at bounding box center [223, 116] width 429 height 20
checkbox Pancreas "true"
checkbox Creatinina "true"
checkbox Endoscopica\) "true"
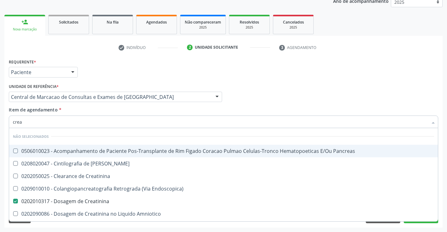
checkbox Amniotico "true"
checkbox \(Cpk\) "true"
checkbox Mb "true"
checkbox Oncologia "true"
checkbox Rim "true"
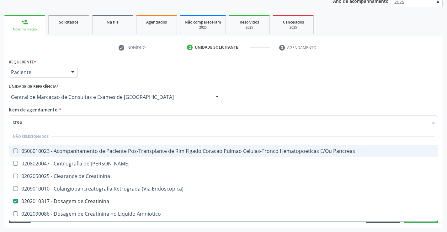
checkbox Rim-Pancreas "true"
checkbox Rim "true"
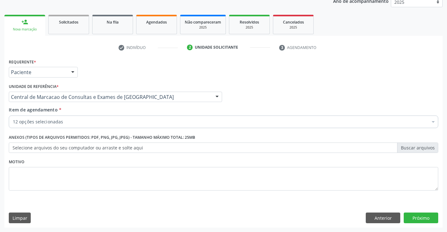
click at [112, 126] on div "12 opções selecionadas" at bounding box center [223, 121] width 429 height 13
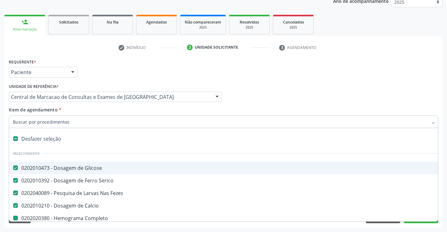
type input "u"
checkbox Completo "false"
checkbox Plaquetas "false"
checkbox Hdl "false"
checkbox Ldl "false"
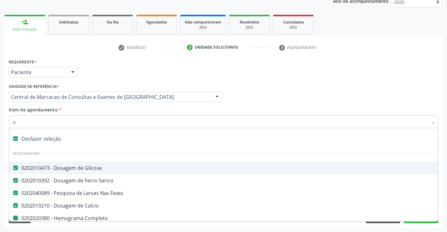
checkbox Total "false"
checkbox Ureia "false"
checkbox Creatinina "false"
checkbox Triglicerideos "false"
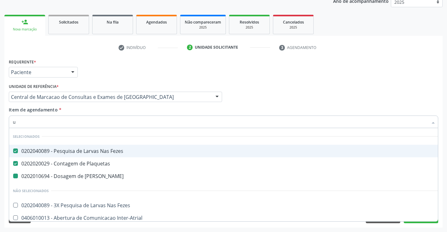
type input "ur"
checkbox Ureia "false"
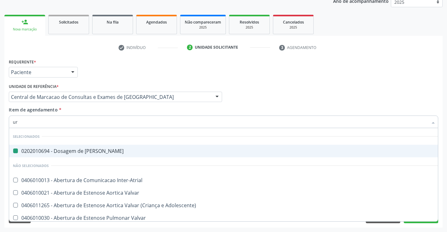
type input "uri"
checkbox Ureia "false"
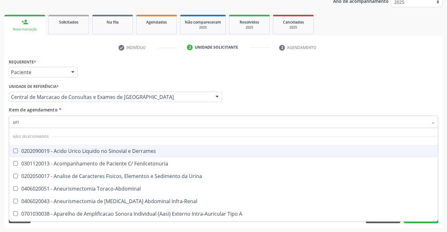
type input "urin"
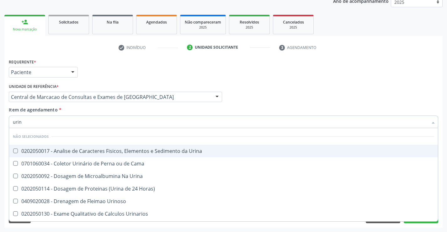
click at [112, 150] on div "0202050017 - Analise de Caracteres Fisicos, Elementos e Sedimento da Urina" at bounding box center [223, 150] width 421 height 5
checkbox Urina "true"
click at [124, 109] on div "Item de agendamento * urin Desfazer seleção Não selecionados 0202050017 - Anali…" at bounding box center [223, 116] width 429 height 20
checkbox Urina "true"
checkbox Urinoso "true"
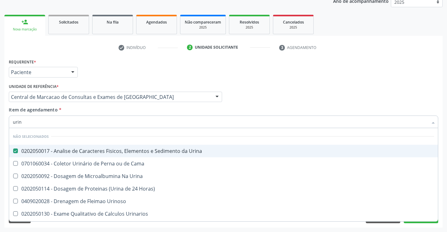
checkbox Urinarios "true"
checkbox Quantitativa "true"
checkbox Delgada\) "true"
checkbox Urina "true"
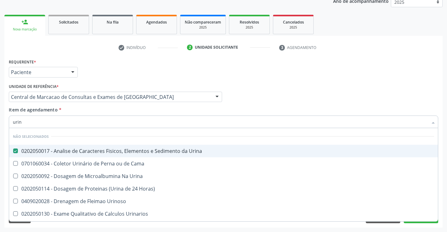
checkbox Urina "true"
checkbox Horas\) "true"
checkbox Cama "true"
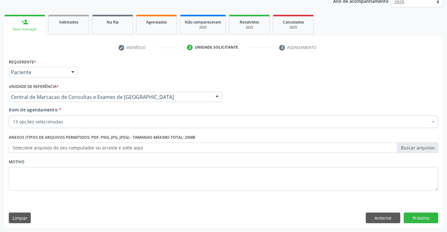
click at [122, 133] on div "Requerente * Paciente Médico(a) Enfermeiro(a) Paciente Nenhum resultado encontr…" at bounding box center [223, 128] width 429 height 142
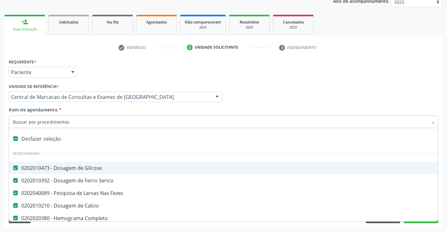
type input "t"
checkbox Ureia "false"
checkbox Creatinina "false"
checkbox Triglicerideos "false"
checkbox Urina "false"
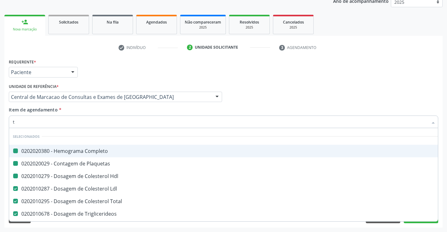
type input "tg"
checkbox Completo "false"
checkbox Hdl "false"
checkbox Plaquetas "false"
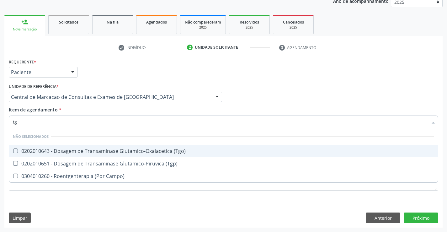
click at [129, 151] on div "0202010643 - Dosagem de Transaminase Glutamico-Oxalacetica (Tgo)" at bounding box center [223, 150] width 421 height 5
checkbox \(Tgo\) "true"
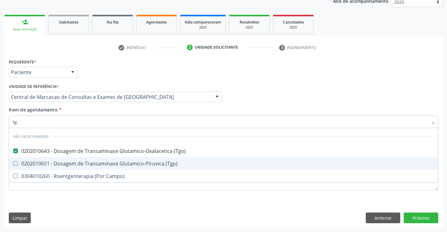
click at [129, 164] on div "0202010651 - Dosagem de Transaminase Glutamico-Piruvica (Tgp)" at bounding box center [223, 163] width 421 height 5
checkbox \(Tgp\) "true"
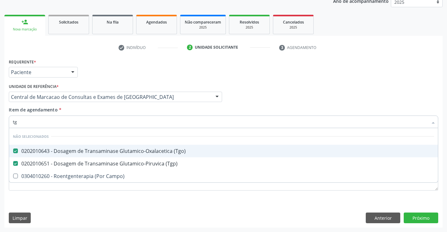
click at [133, 109] on div "Item de agendamento * tg Desfazer seleção Não selecionados 0202010643 - Dosagem…" at bounding box center [223, 116] width 429 height 20
checkbox Campo\) "true"
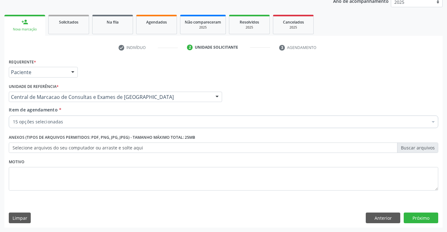
click at [130, 125] on div "15 opções selecionadas" at bounding box center [223, 121] width 429 height 13
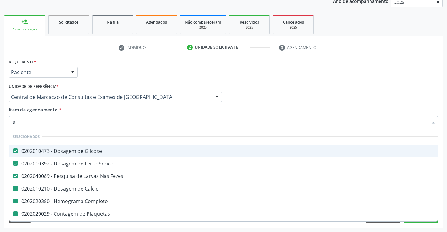
type input "ac"
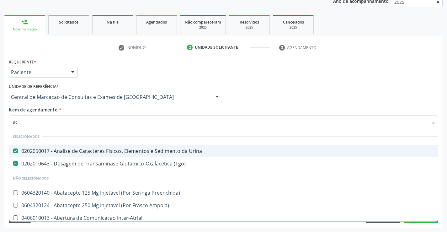
checkbox Preenchida\) "false"
checkbox Ampola\)\ "false"
checkbox Inter-Atrial "false"
checkbox Paciente\) "false"
checkbox Dente\) "false"
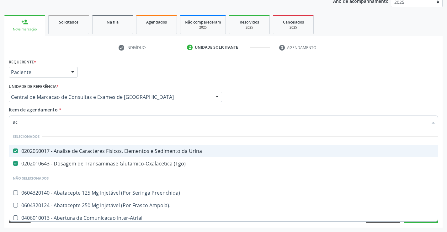
checkbox Comprimido\) "false"
checkbox \(Dornic\) "false"
checkbox Derrames "false"
checkbox Capsula\) "false"
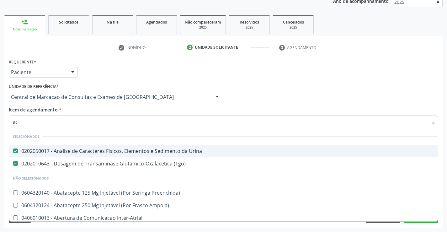
checkbox Psicossocial "false"
type input "aci"
checkbox Urina "false"
checkbox \(Tgo\) "false"
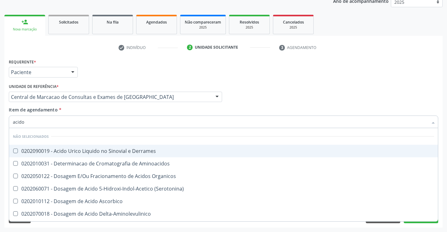
type input "acido u"
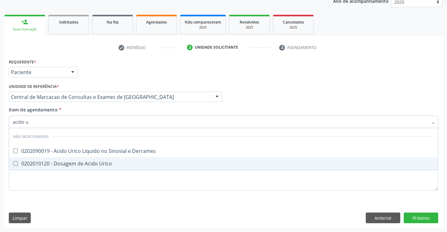
click at [124, 167] on span "0202010120 - Dosagem de Acido Urico" at bounding box center [223, 163] width 429 height 13
checkbox Urico "true"
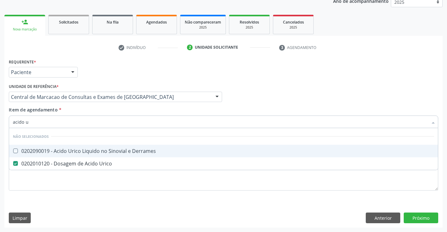
click at [250, 108] on div "Item de agendamento * acido u Desfazer seleção Não selecionados 0202090019 - Ac…" at bounding box center [223, 116] width 429 height 20
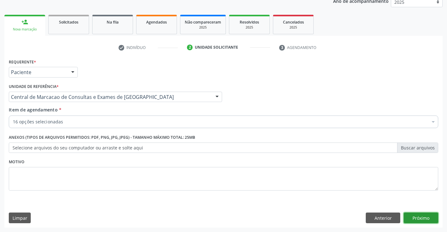
click at [421, 214] on button "Próximo" at bounding box center [421, 217] width 34 height 11
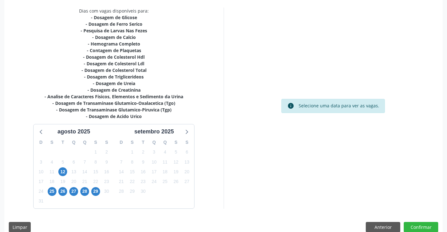
scroll to position [140, 0]
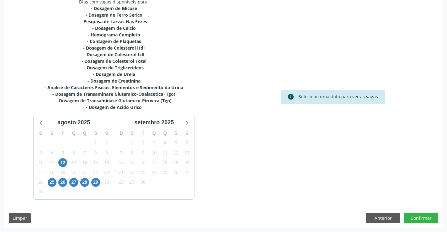
click at [55, 188] on div "1" at bounding box center [51, 192] width 11 height 10
click at [52, 184] on span "25" at bounding box center [52, 182] width 9 height 9
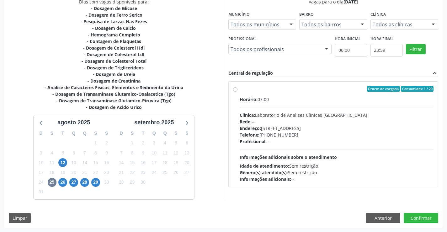
click at [124, 145] on div "31" at bounding box center [121, 143] width 11 height 10
click at [316, 150] on div "Horário: 07:00 Clínica: Laboratorio de Analises Clinicas Sao Francisco Rede: --…" at bounding box center [337, 139] width 194 height 86
click at [237, 92] on input "Ordem de chegada Consumidos: 1 / 20 Horário: 07:00 Clínica: Laboratorio de Anal…" at bounding box center [235, 89] width 4 height 6
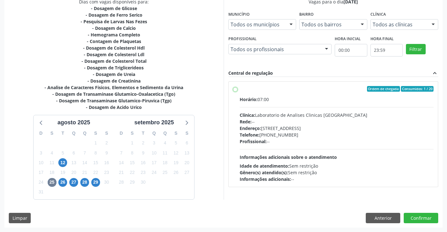
radio input "true"
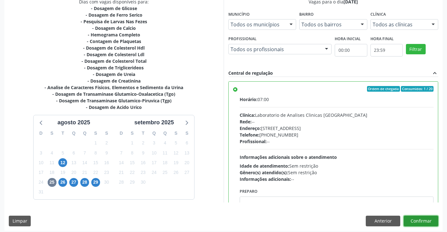
click at [429, 224] on button "Confirmar" at bounding box center [421, 220] width 34 height 11
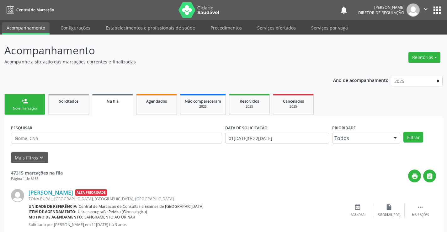
click at [32, 106] on div "Nova marcação" at bounding box center [24, 108] width 31 height 5
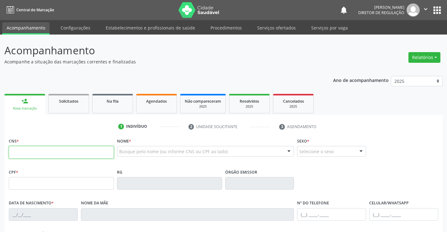
click at [42, 155] on input "text" at bounding box center [61, 152] width 105 height 13
type input "706 0038 2160 0040"
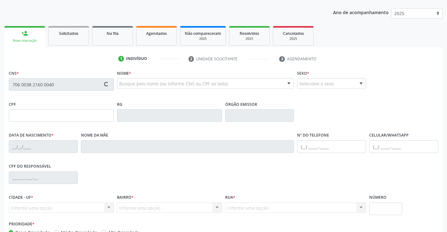
type input "2222872502"
type input "08/07/2006"
type input "(74) 99118-9039"
type input "SN"
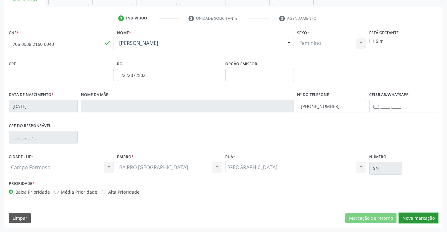
click at [416, 213] on button "Nova marcação" at bounding box center [419, 218] width 40 height 11
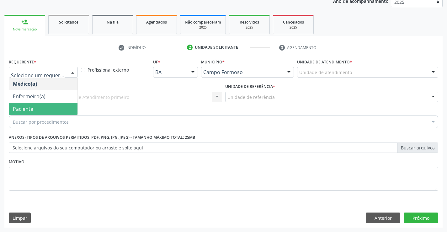
click at [58, 108] on span "Paciente" at bounding box center [43, 109] width 68 height 13
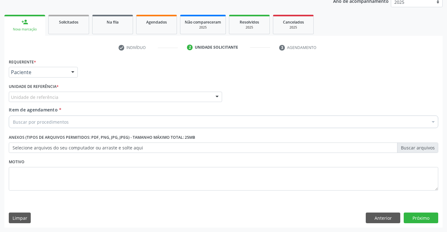
click at [129, 98] on div "Unidade de referência" at bounding box center [115, 97] width 213 height 11
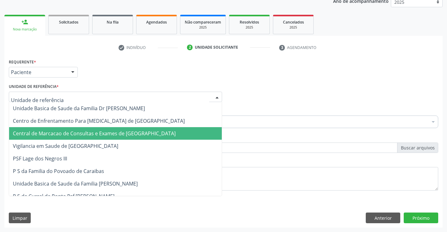
click at [122, 134] on span "Central de Marcacao de Consultas e Exames de [GEOGRAPHIC_DATA]" at bounding box center [94, 133] width 163 height 7
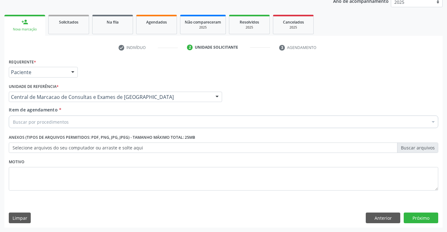
click at [149, 119] on div "Buscar por procedimentos" at bounding box center [223, 121] width 429 height 13
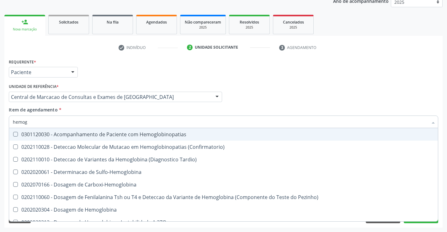
type input "hemogr"
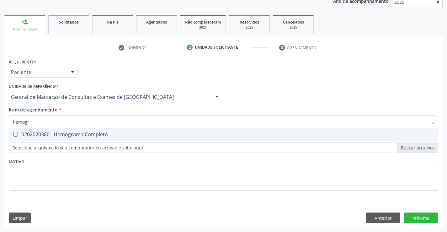
click at [131, 131] on span "0202020380 - Hemograma Completo" at bounding box center [223, 134] width 429 height 13
checkbox Completo "true"
type input "hemogr"
click at [120, 108] on div "Item de agendamento * hemogr Desfazer seleção 0202020380 - Hemograma Completo N…" at bounding box center [223, 116] width 429 height 20
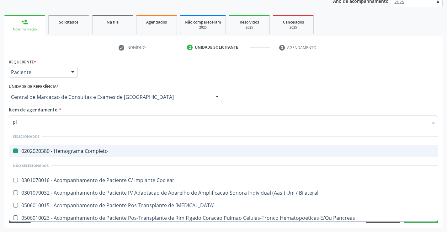
type input "pla"
checkbox Completo "false"
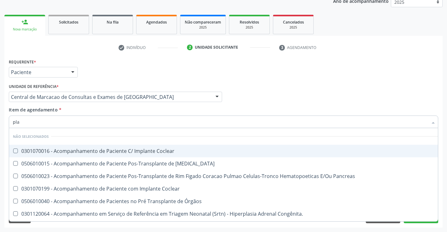
type input "plaq"
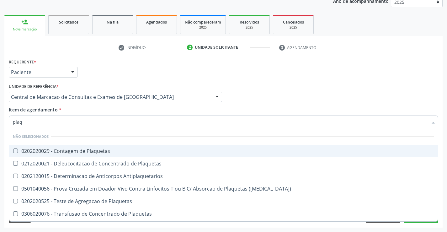
click at [96, 149] on div "0202020029 - Contagem de Plaquetas" at bounding box center [223, 150] width 421 height 5
checkbox Plaquetas "true"
drag, startPoint x: 103, startPoint y: 112, endPoint x: 114, endPoint y: 130, distance: 21.0
click at [103, 112] on div "Item de agendamento * plaq Desfazer seleção Não selecionados 0202020029 - Conta…" at bounding box center [223, 116] width 429 height 20
checkbox Plaquetas "true"
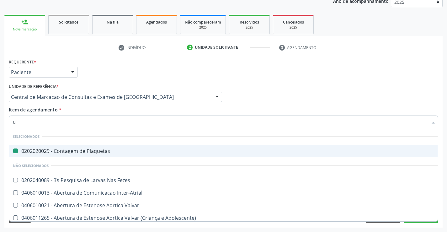
type input "ur"
checkbox Plaquetas "false"
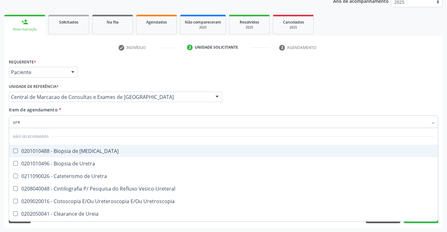
type input "urei"
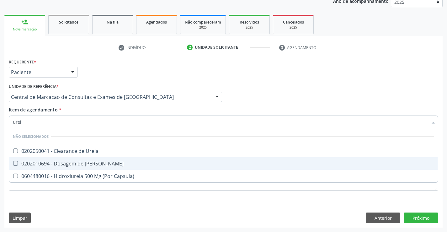
click at [104, 160] on span "0202010694 - Dosagem de [PERSON_NAME]" at bounding box center [223, 163] width 429 height 13
checkbox Ureia "true"
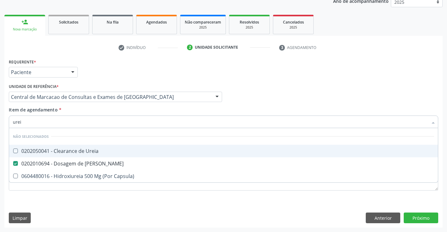
click at [101, 106] on div "Item de agendamento * urei Desfazer seleção Não selecionados 0202050041 - Clear…" at bounding box center [223, 116] width 429 height 20
checkbox Ureia "true"
checkbox Capsula\) "true"
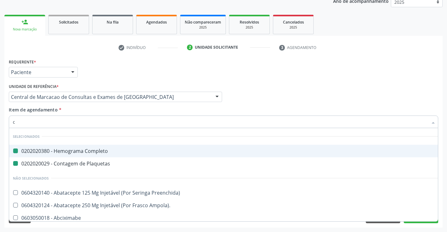
type input "cr"
checkbox Completo "false"
checkbox Plaquetas "false"
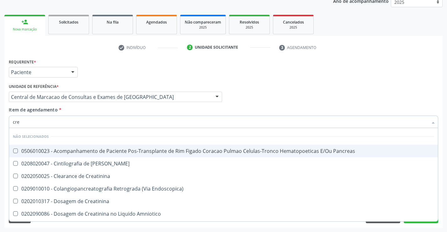
type input "crea"
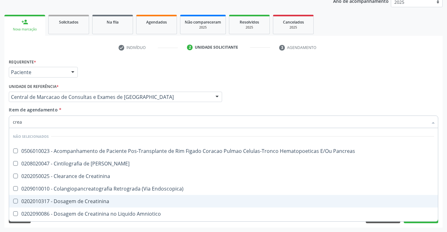
click at [101, 197] on span "0202010317 - Dosagem de Creatinina" at bounding box center [223, 201] width 429 height 13
checkbox Creatinina "true"
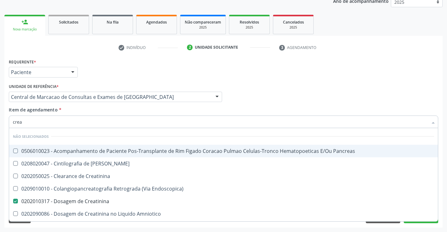
click at [103, 113] on div "Item de agendamento * crea Desfazer seleção Não selecionados 0506010023 - Acomp…" at bounding box center [223, 116] width 429 height 20
checkbox Pancreas "true"
checkbox Endoscopica\) "true"
checkbox Creatinina "true"
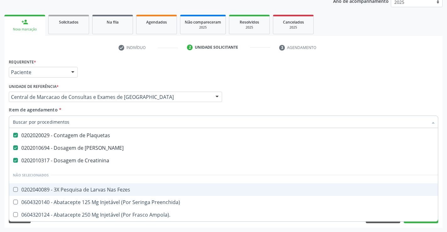
scroll to position [31, 0]
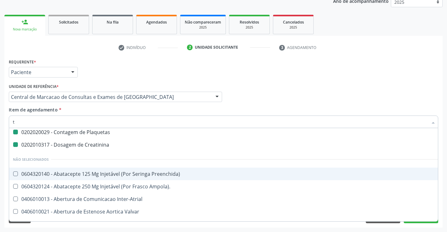
type input "tg"
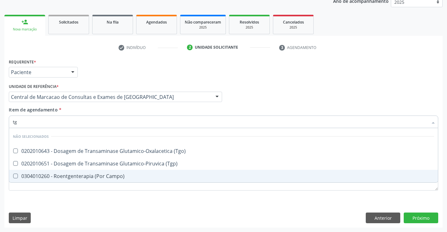
checkbox \(Tgo\) "false"
checkbox \(Tgp\) "false"
checkbox Campo\) "false"
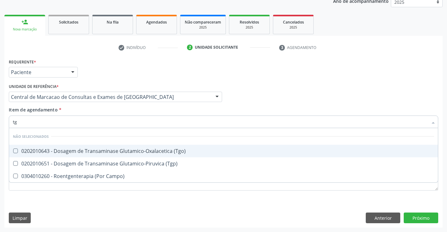
click at [96, 156] on span "0202010643 - Dosagem de Transaminase Glutamico-Oxalacetica (Tgo)" at bounding box center [223, 151] width 429 height 13
checkbox \(Tgo\) "true"
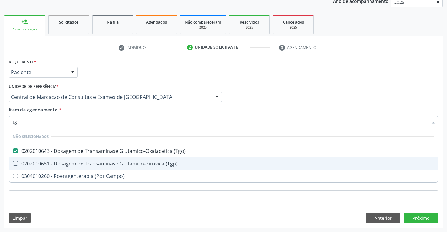
click at [101, 163] on div "0202010651 - Dosagem de Transaminase Glutamico-Piruvica (Tgp)" at bounding box center [223, 163] width 421 height 5
checkbox \(Tgp\) "true"
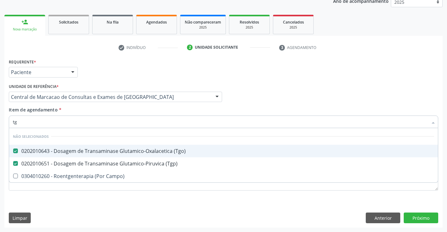
click at [96, 111] on div "Item de agendamento * tg Desfazer seleção Não selecionados 0202010643 - Dosagem…" at bounding box center [223, 116] width 429 height 20
checkbox Campo\) "true"
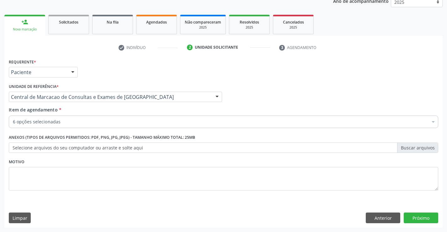
click at [95, 128] on div "6 opções selecionadas" at bounding box center [223, 121] width 429 height 13
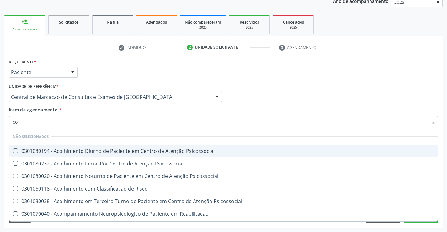
type input "col"
checkbox Psicossocial "false"
checkbox Risco "false"
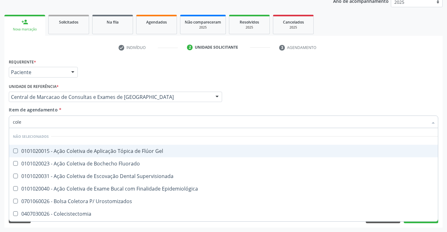
type input "coles"
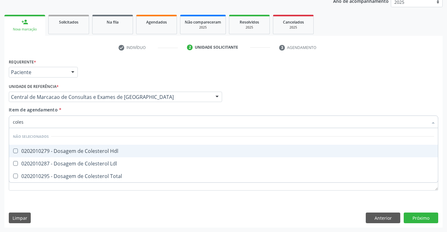
click at [107, 148] on div "0202010279 - Dosagem de Colesterol Hdl" at bounding box center [223, 150] width 421 height 5
checkbox Hdl "true"
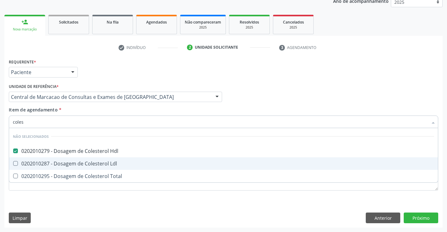
click at [107, 162] on div "0202010287 - Dosagem de Colesterol Ldl" at bounding box center [223, 163] width 421 height 5
checkbox Ldl "true"
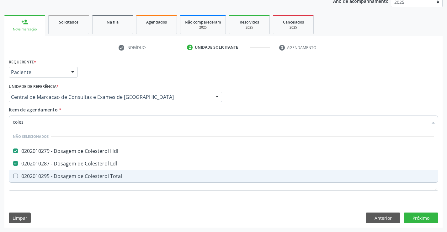
click at [107, 173] on div "0202010295 - Dosagem de Colesterol Total" at bounding box center [223, 175] width 421 height 5
checkbox Total "true"
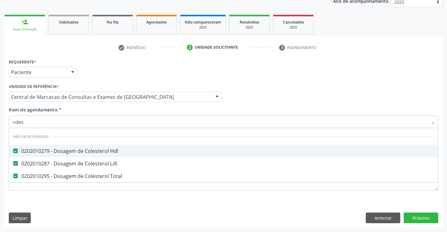
type input "coles"
click at [107, 110] on div "Item de agendamento * coles Desfazer seleção Não selecionados 0202010279 - Dosa…" at bounding box center [223, 116] width 429 height 20
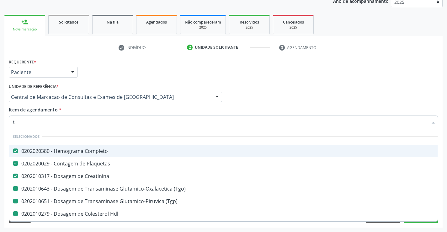
type input "tr"
checkbox \(Tgo\) "false"
checkbox \(Tgp\) "false"
checkbox Hdl "false"
checkbox Ldl "false"
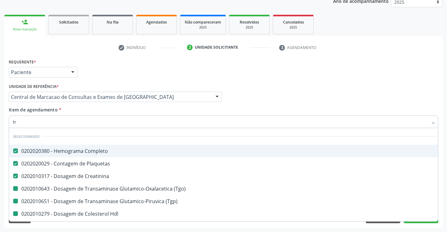
checkbox Total "false"
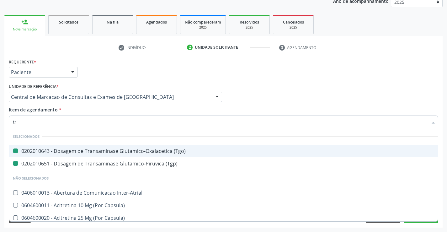
type input "tri"
checkbox \(Tgo\) "false"
checkbox \(Tgp\) "false"
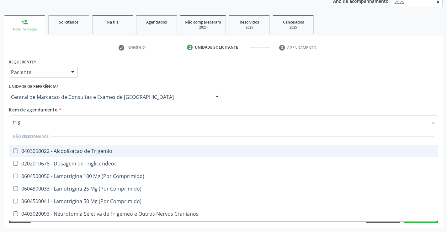
type input "trigl"
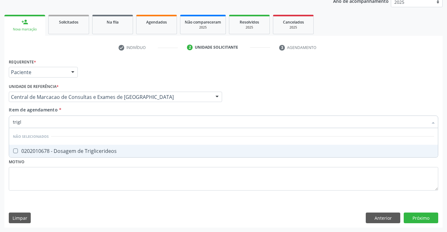
click at [99, 153] on div "0202010678 - Dosagem de Triglicerideos" at bounding box center [223, 150] width 421 height 5
checkbox Triglicerideos "true"
click at [99, 110] on div "Item de agendamento * trigl Desfazer seleção Não selecionados 0202010678 - Dosa…" at bounding box center [223, 116] width 429 height 20
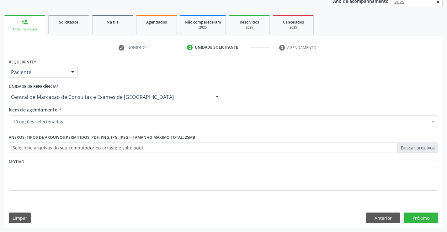
click at [99, 126] on div "10 opções selecionadas" at bounding box center [223, 121] width 429 height 13
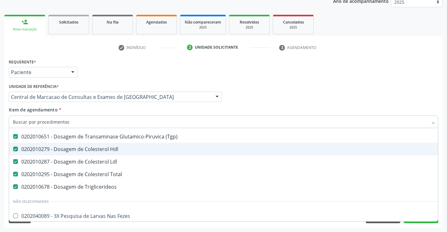
scroll to position [63, 0]
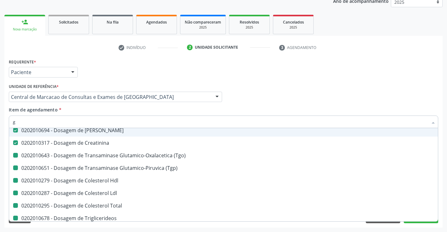
type input "gl"
checkbox \(Tgo\) "false"
checkbox \(Tgp\) "false"
checkbox Hdl "false"
checkbox Ldl "false"
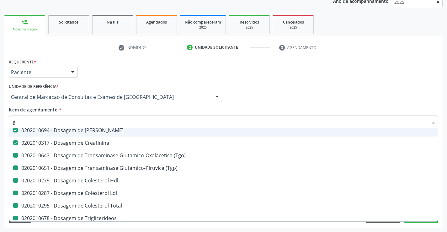
checkbox Total "false"
checkbox Triglicerideos "false"
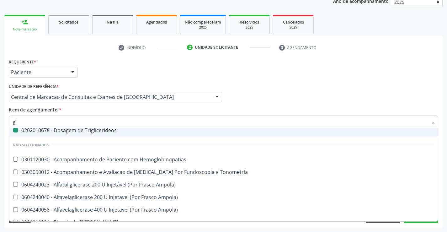
type input "gli"
checkbox Triglicerideos "false"
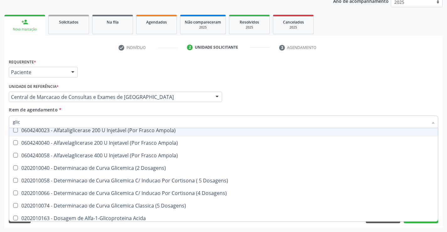
type input "glico"
checkbox Triglicerideos "false"
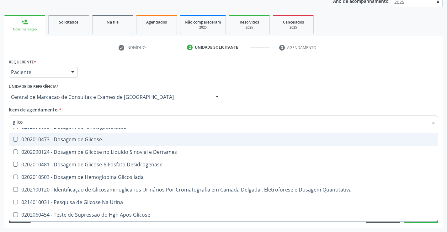
click at [99, 139] on div "0202010473 - Dosagem de Glicose" at bounding box center [223, 139] width 421 height 5
checkbox Glicose "true"
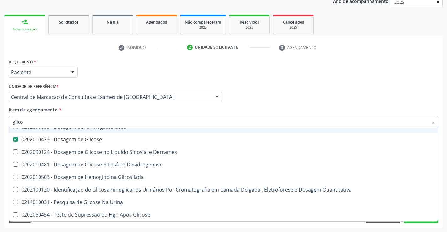
click at [93, 110] on div "Item de agendamento * glico Desfazer seleção Não selecionados 0202010163 - Dosa…" at bounding box center [223, 116] width 429 height 20
checkbox Acida "true"
checkbox Desidrogenase "true"
checkbox Glicosilada "true"
checkbox Quantitativa "true"
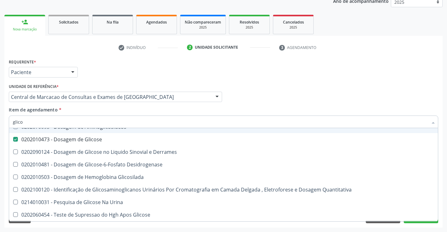
checkbox Urina "true"
checkbox Glicose "true"
checkbox Derrames "true"
checkbox Aminoglicosideos "true"
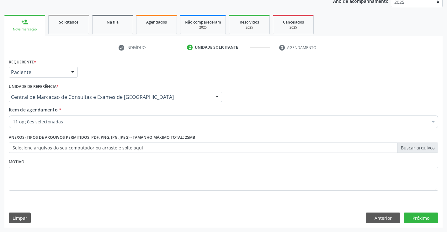
scroll to position [0, 0]
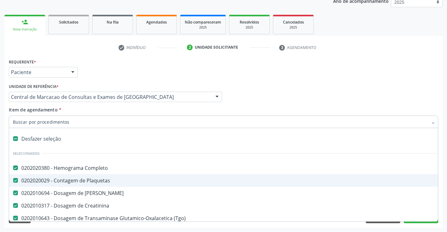
type input "u"
checkbox \(Tgp\) "false"
checkbox Hdl "false"
checkbox Ldl "false"
checkbox Total "false"
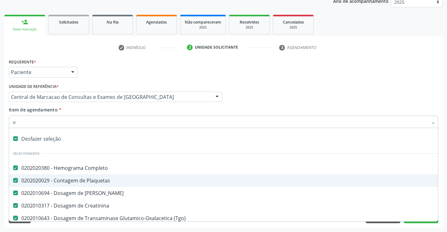
checkbox Triglicerideos "false"
checkbox Glicose "false"
type input "ur"
checkbox Ureia "false"
checkbox Creatinina "false"
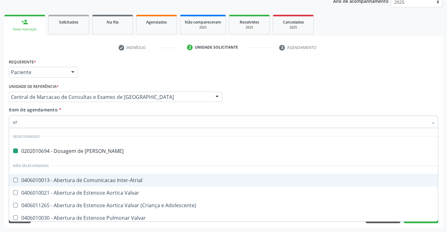
type input "uri"
checkbox Ureia "false"
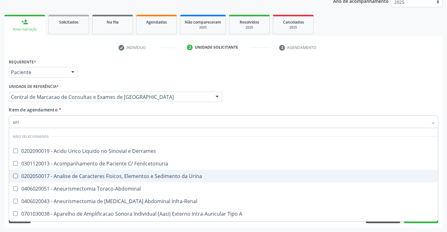
click at [105, 171] on span "0202050017 - Analise de Caracteres Fisicos, Elementos e Sedimento da Urina" at bounding box center [237, 176] width 456 height 13
checkbox Urina "true"
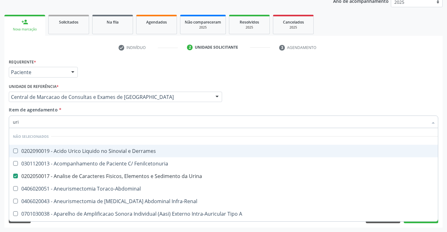
click at [95, 111] on div "Item de agendamento * uri Desfazer seleção Não selecionados 0202090019 - Acido …" at bounding box center [223, 116] width 429 height 20
checkbox Derrames "true"
checkbox A "true"
checkbox B "true"
checkbox C "true"
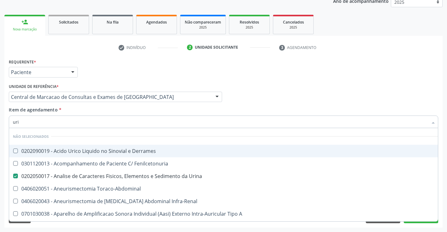
checkbox A "true"
checkbox Toraco-Abdominal "true"
checkbox B "true"
checkbox C "true"
checkbox Infra-Renal "true"
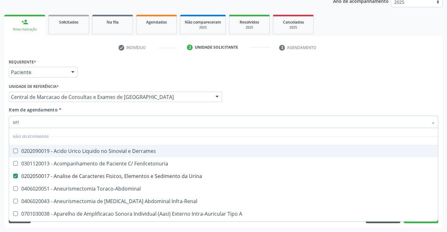
checkbox A "true"
checkbox Fenilcetonuria "true"
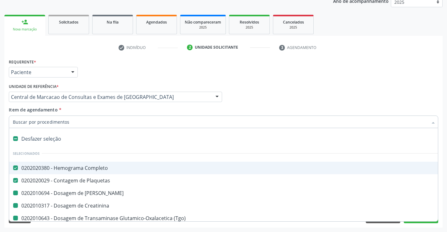
type input "f"
checkbox Ureia "false"
checkbox \(Tgp\) "false"
checkbox Hdl "false"
checkbox Ldl "false"
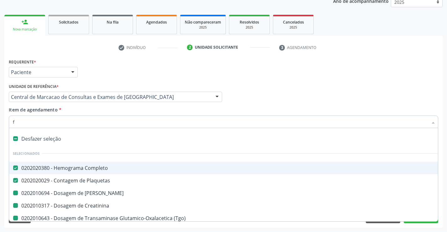
checkbox Total "false"
checkbox Creatinina "false"
checkbox Triglicerideos "false"
checkbox Glicose "false"
checkbox \(Tgo\) "false"
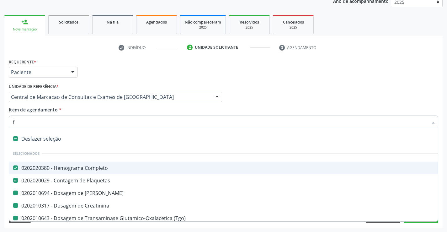
checkbox Urina "false"
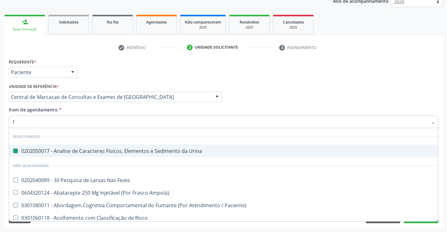
type input "fe"
checkbox Urina "false"
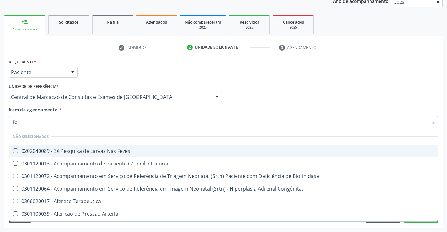
type input "fez"
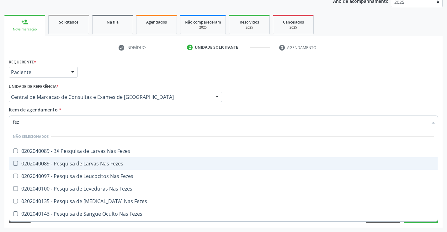
click at [106, 165] on div "0202040089 - Pesquisa de Larvas Nas Fezes" at bounding box center [223, 163] width 421 height 5
checkbox Fezes "true"
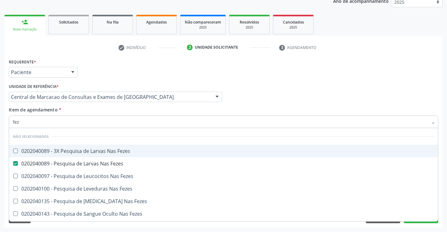
click at [165, 110] on div "Item de agendamento * fez Desfazer seleção Não selecionados 0202040089 - 3X Pes…" at bounding box center [223, 116] width 429 height 20
checkbox Fezes "true"
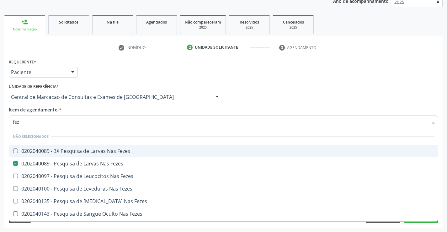
checkbox Fezes "true"
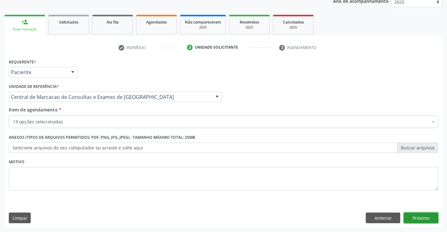
click at [407, 217] on button "Próximo" at bounding box center [421, 217] width 34 height 11
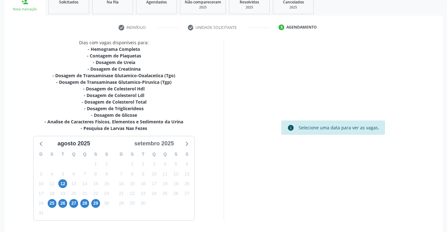
scroll to position [120, 0]
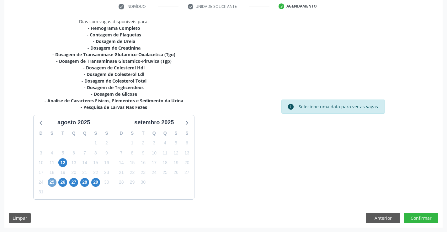
click at [56, 183] on span "25" at bounding box center [52, 182] width 9 height 9
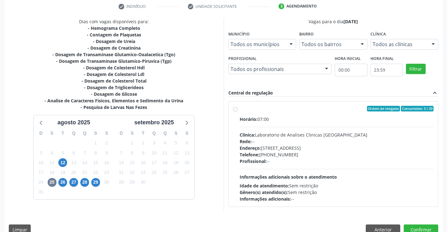
click at [333, 182] on div "Idade de atendimento: Sem restrição" at bounding box center [337, 185] width 194 height 7
click at [237, 111] on input "Ordem de chegada Consumidos: 3 / 20 Horário: 07:00 Clínica: Laboratorio de Anal…" at bounding box center [235, 109] width 4 height 6
radio input "true"
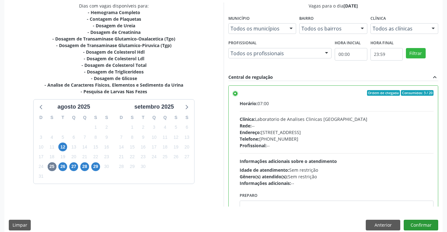
scroll to position [143, 0]
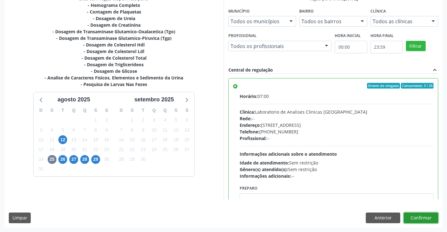
click at [419, 215] on button "Confirmar" at bounding box center [421, 217] width 34 height 11
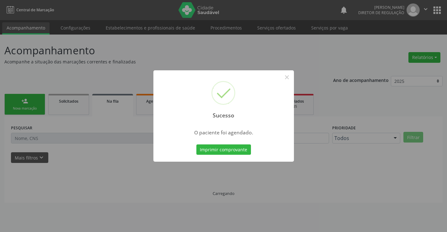
scroll to position [0, 0]
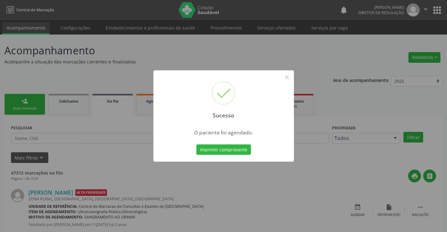
click at [196, 144] on button "Imprimir comprovante" at bounding box center [223, 149] width 55 height 11
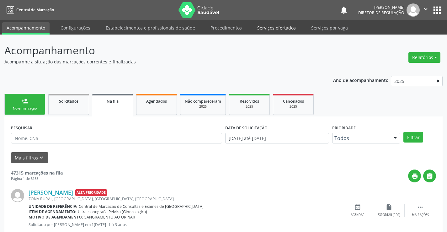
click at [273, 31] on link "Serviços ofertados" at bounding box center [276, 27] width 47 height 11
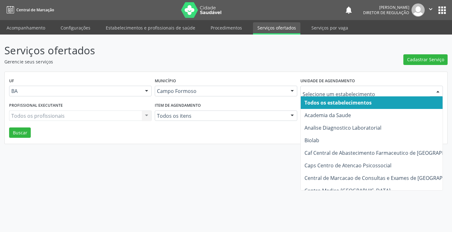
click at [325, 87] on div at bounding box center [371, 91] width 142 height 11
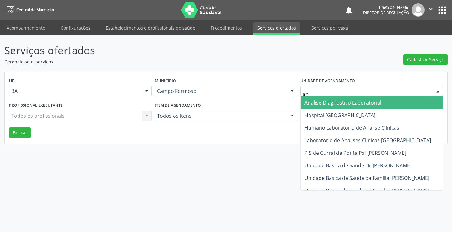
type input "ana"
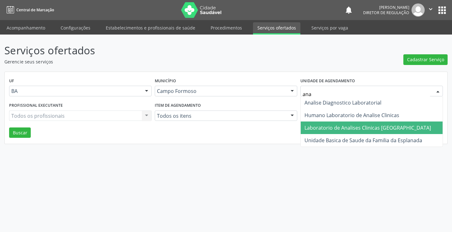
drag, startPoint x: 333, startPoint y: 126, endPoint x: 244, endPoint y: 104, distance: 92.0
click at [333, 126] on span "Laboratorio de Analises Clinicas [GEOGRAPHIC_DATA]" at bounding box center [367, 127] width 126 height 7
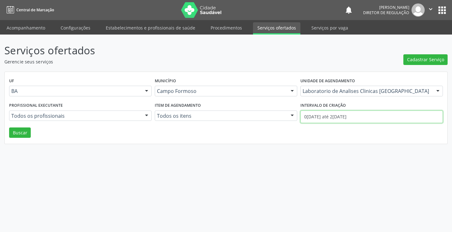
click at [375, 112] on input "01/08/2025 até 22/08/2025" at bounding box center [371, 116] width 142 height 13
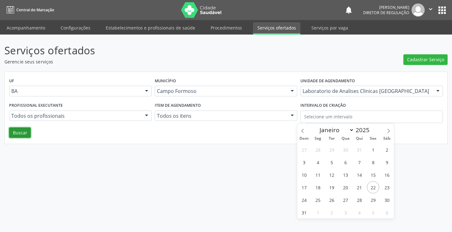
click at [22, 135] on button "Buscar" at bounding box center [20, 132] width 22 height 11
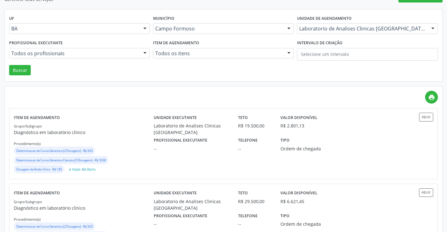
scroll to position [63, 0]
click at [425, 116] on button "Abrir" at bounding box center [426, 116] width 14 height 8
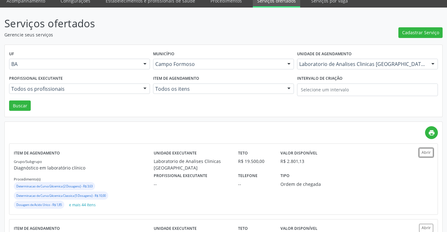
scroll to position [0, 0]
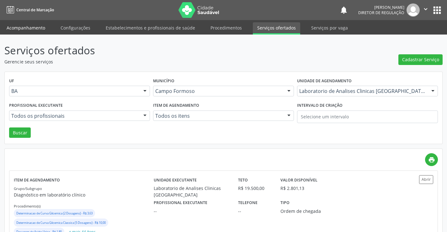
click at [22, 26] on link "Acompanhamento" at bounding box center [25, 27] width 47 height 11
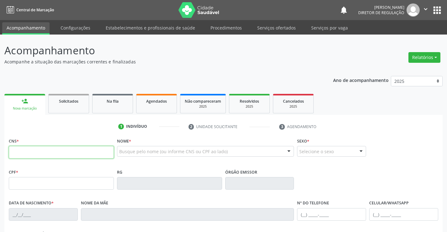
click at [84, 151] on input "text" at bounding box center [61, 152] width 105 height 13
type input "700 2039 4525 9323"
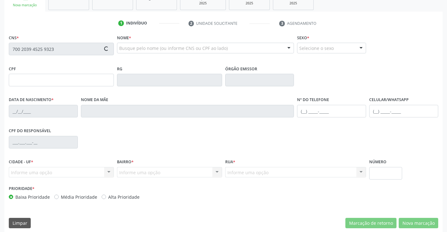
scroll to position [108, 0]
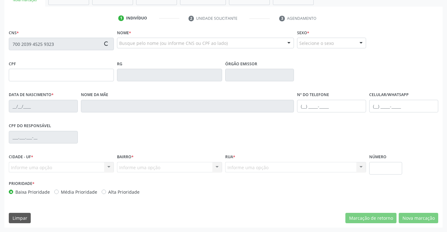
type input "843.800.635-34"
type input "01/01/1951"
type input "Altina Rodrigues"
type input "(74) 3645-2232"
type input "S/N"
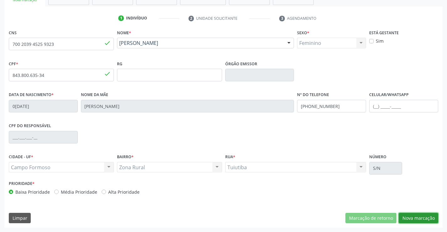
click at [413, 217] on button "Nova marcação" at bounding box center [419, 218] width 40 height 11
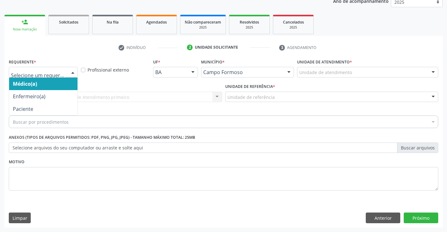
click at [66, 72] on div at bounding box center [43, 72] width 69 height 11
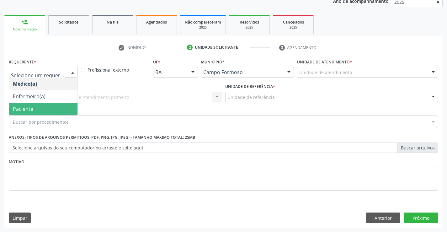
click at [50, 113] on span "Paciente" at bounding box center [43, 109] width 68 height 13
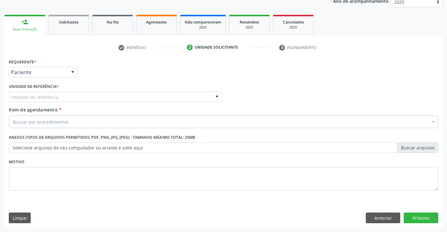
click at [155, 105] on div "Unidade de referência * Unidade de referência Unidade Basica de Saude da Famili…" at bounding box center [115, 94] width 216 height 24
click at [159, 94] on div "Unidade de referência" at bounding box center [115, 97] width 213 height 11
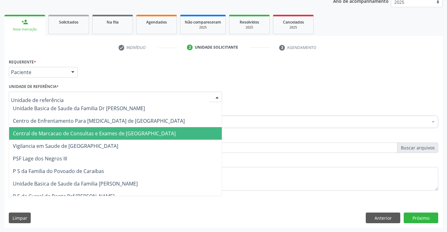
drag, startPoint x: 158, startPoint y: 122, endPoint x: 161, endPoint y: 130, distance: 8.4
click at [161, 130] on span "Central de Marcacao de Consultas e Exames de [GEOGRAPHIC_DATA]" at bounding box center [94, 133] width 163 height 7
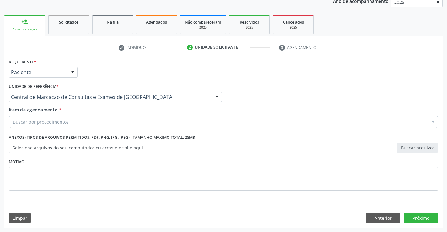
click at [167, 121] on div "Buscar por procedimentos" at bounding box center [223, 121] width 429 height 13
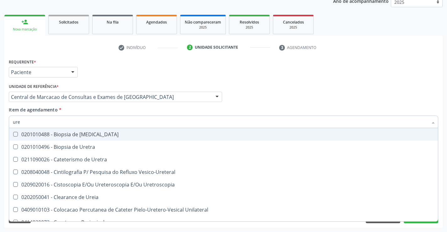
type input "urei"
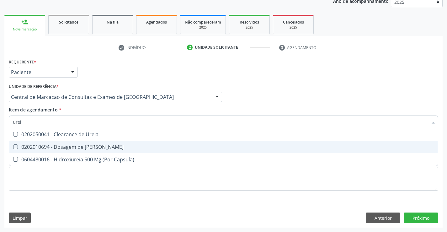
click at [159, 148] on div "0202010694 - Dosagem de [PERSON_NAME]" at bounding box center [223, 146] width 421 height 5
checkbox Ureia "true"
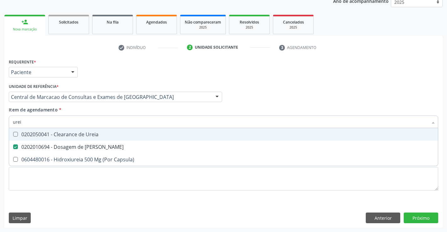
type input "urei"
click at [157, 111] on div "Item de agendamento * urei Desfazer seleção 0202050041 - Clearance de Ureia 020…" at bounding box center [223, 116] width 429 height 20
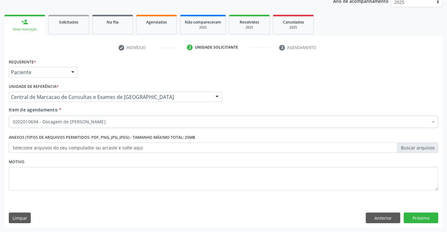
click at [151, 131] on div "Requerente * Paciente Médico(a) Enfermeiro(a) Paciente Nenhum resultado encontr…" at bounding box center [223, 128] width 429 height 142
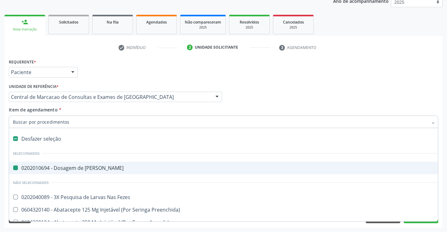
type input "c"
checkbox Ureia "false"
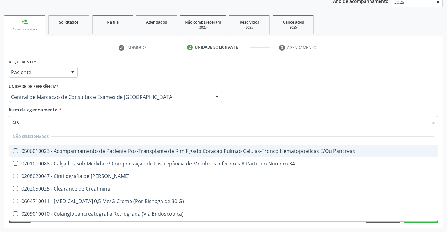
type input "crea"
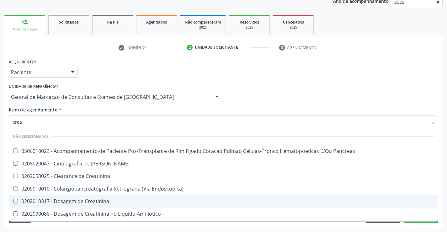
click at [106, 201] on div "0202010317 - Dosagem de Creatinina" at bounding box center [223, 200] width 421 height 5
checkbox Creatinina "true"
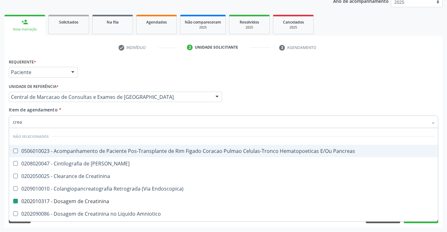
click at [120, 112] on div "Item de agendamento * crea Desfazer seleção Não selecionados 0506010023 - Acomp…" at bounding box center [223, 116] width 429 height 20
checkbox Pancreas "true"
checkbox Creatinina "false"
checkbox Pancreas "true"
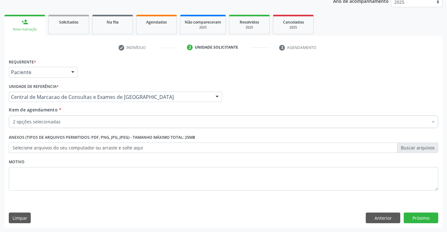
click at [120, 125] on div "2 opções selecionadas" at bounding box center [223, 121] width 429 height 13
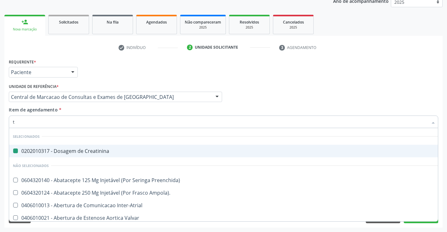
type input "tg"
checkbox Creatinina "false"
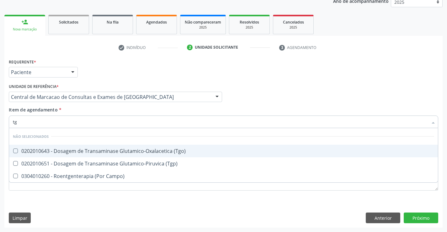
type input "t"
checkbox \(Tgo\) "true"
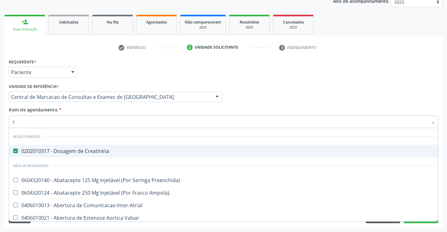
type input "tr"
checkbox Creatinina "false"
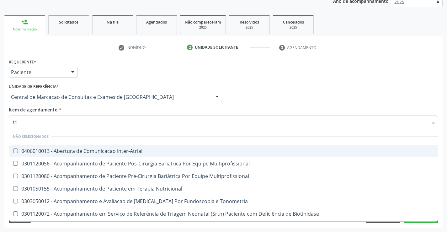
type input "trig"
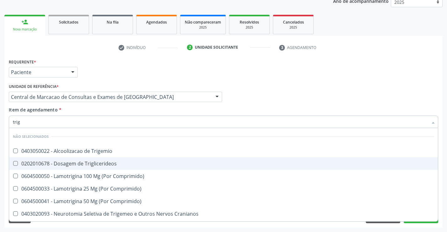
click at [126, 164] on div "0202010678 - Dosagem de Triglicerideos" at bounding box center [223, 163] width 421 height 5
checkbox Triglicerideos "true"
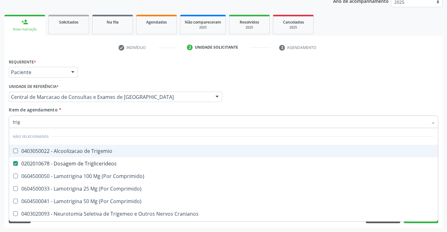
click at [120, 110] on div "Item de agendamento * trig Desfazer seleção Não selecionados 0403050022 - Alcoo…" at bounding box center [223, 116] width 429 height 20
checkbox Trigemio "true"
checkbox Comprimido\) "true"
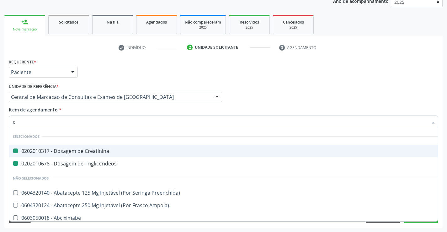
type input "co"
checkbox Creatinina "false"
checkbox Triglicerideos "false"
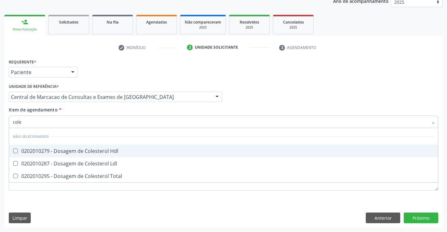
type input "coles"
click at [119, 152] on div "0202010279 - Dosagem de Colesterol Hdl" at bounding box center [223, 150] width 421 height 5
checkbox Hdl "true"
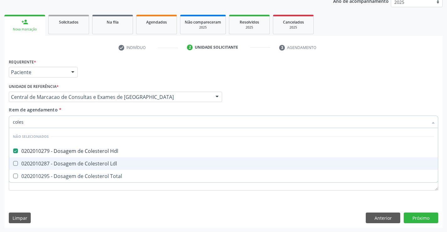
click at [118, 161] on span "0202010287 - Dosagem de Colesterol Ldl" at bounding box center [223, 163] width 429 height 13
checkbox Ldl "true"
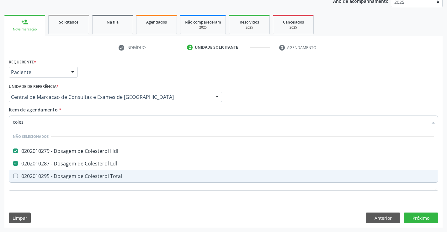
click at [117, 178] on div "0202010295 - Dosagem de Colesterol Total" at bounding box center [223, 175] width 421 height 5
checkbox Total "true"
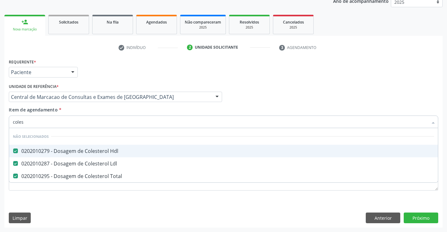
click at [114, 113] on div "Item de agendamento * coles Desfazer seleção Não selecionados 0202010279 - Dosa…" at bounding box center [223, 116] width 429 height 20
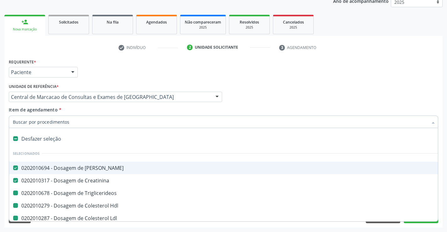
type input "h"
checkbox Triglicerideos "false"
checkbox Hdl "false"
checkbox Ldl "false"
checkbox Total "false"
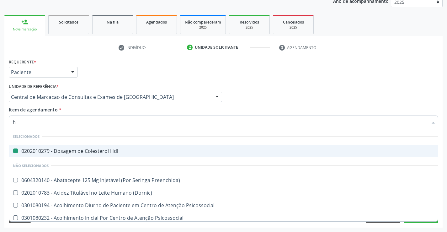
type input "he"
checkbox Hdl "false"
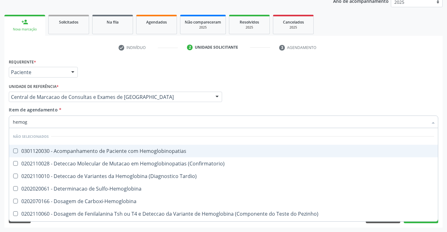
type input "hemogr"
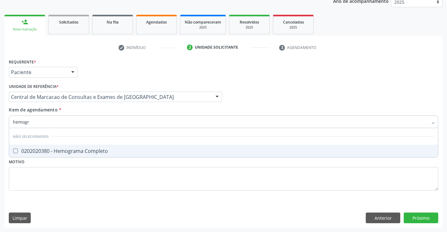
click at [108, 149] on div "0202020380 - Hemograma Completo" at bounding box center [223, 150] width 421 height 5
checkbox Completo "true"
click at [114, 113] on div "Item de agendamento * hemogr [PERSON_NAME] seleção Não selecionados 0202020380 …" at bounding box center [223, 116] width 429 height 20
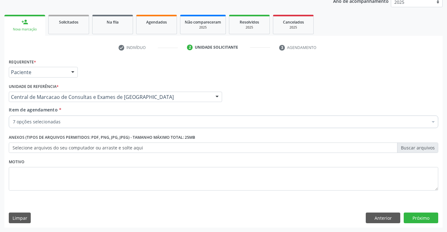
click at [109, 126] on div "7 opções selecionadas" at bounding box center [223, 121] width 429 height 13
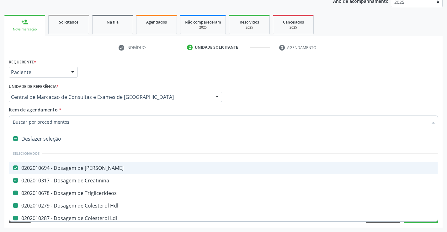
type input "p"
checkbox Triglicerideos "false"
checkbox Hdl "false"
checkbox Ldl "false"
checkbox Total "false"
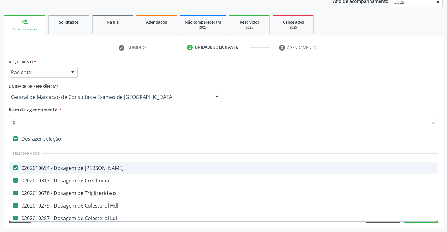
checkbox Completo "false"
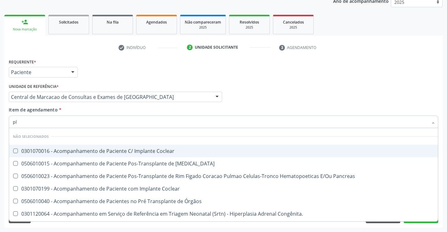
type input "pla"
checkbox Coclear "false"
type input "plaq"
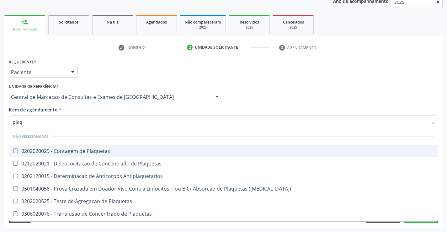
click at [105, 147] on span "0202020029 - Contagem de Plaquetas" at bounding box center [223, 151] width 429 height 13
checkbox Plaquetas "true"
click at [109, 111] on div "Item de agendamento * plaq Desfazer seleção Não selecionados 0202020029 - Conta…" at bounding box center [223, 116] width 429 height 20
checkbox Antiplaquetarios "true"
checkbox Match\) "true"
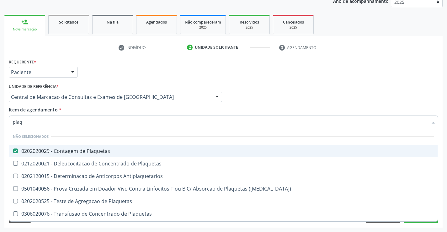
checkbox Plaquetas "true"
checkbox Aferese "true"
checkbox Plaquetas "true"
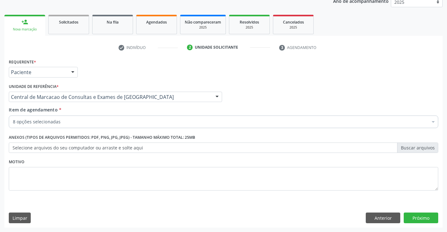
click at [102, 118] on div "8 opções selecionadas" at bounding box center [223, 121] width 429 height 13
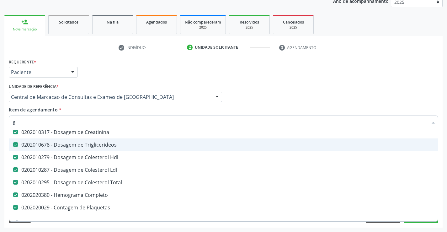
scroll to position [14, 0]
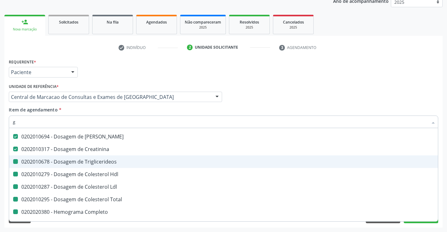
type input "gl"
checkbox Triglicerideos "false"
checkbox Hdl "false"
checkbox Ldl "false"
checkbox Total "false"
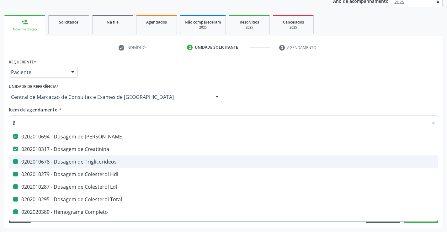
checkbox Completo "false"
checkbox Plaquetas "false"
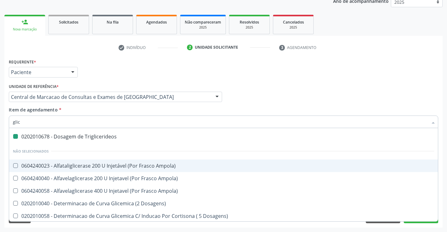
type input "glico"
checkbox Triglicerideos "false"
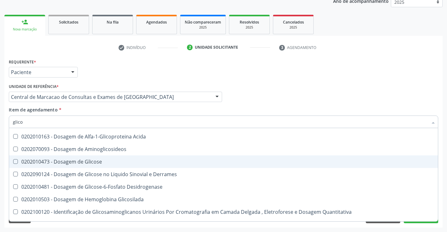
click at [107, 159] on span "0202010473 - Dosagem de Glicose" at bounding box center [223, 161] width 429 height 13
checkbox Glicose "true"
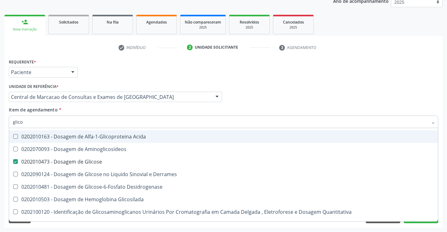
click at [179, 107] on div "Item de agendamento * glico Desfazer seleção Não selecionados 0202010163 - Dosa…" at bounding box center [223, 116] width 429 height 20
checkbox Acida "true"
checkbox Derrames "true"
checkbox Desidrogenase "true"
checkbox Glicosilada "true"
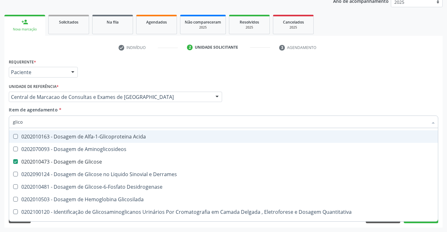
checkbox Quantitativa "true"
checkbox Urina "true"
checkbox Glicose "true"
checkbox Aminoglicosideos "true"
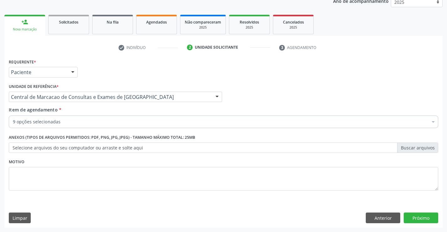
scroll to position [0, 0]
click at [428, 217] on button "Próximo" at bounding box center [421, 217] width 34 height 11
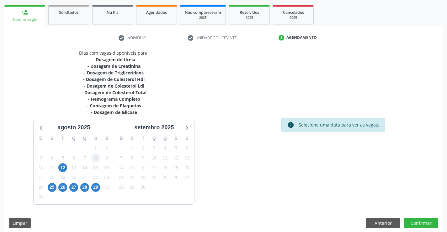
scroll to position [94, 0]
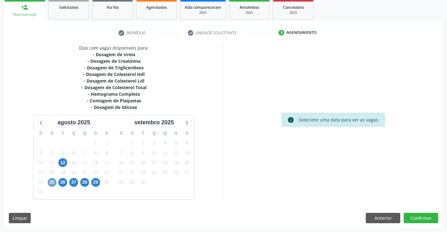
click at [53, 183] on span "25" at bounding box center [52, 182] width 9 height 9
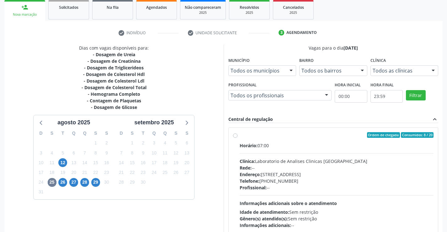
click at [303, 149] on div "Horário: 07:00 Clínica: Laboratorio de Analises Clinicas [GEOGRAPHIC_DATA] Rede…" at bounding box center [337, 185] width 194 height 86
click at [237, 138] on input "Ordem de chegada Consumidos: 8 / 20 Horário: 07:00 Clínica: Laboratorio de Anal…" at bounding box center [235, 135] width 4 height 6
radio input "true"
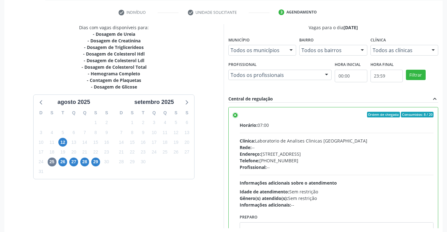
scroll to position [143, 0]
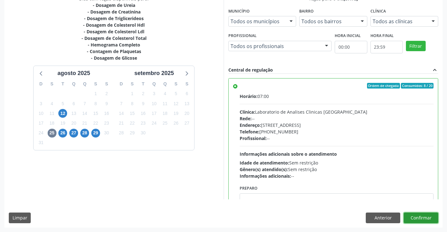
click at [419, 217] on button "Confirmar" at bounding box center [421, 217] width 34 height 11
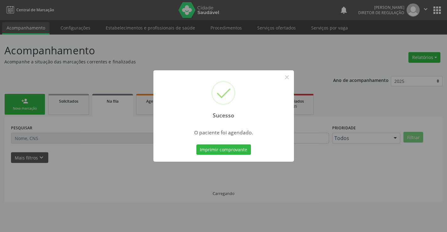
scroll to position [0, 0]
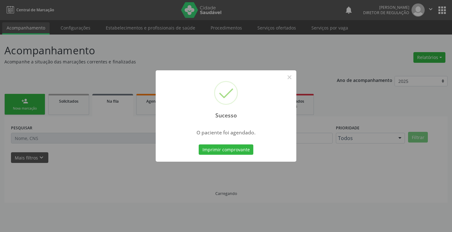
click at [198, 144] on button "Imprimir comprovante" at bounding box center [225, 149] width 55 height 11
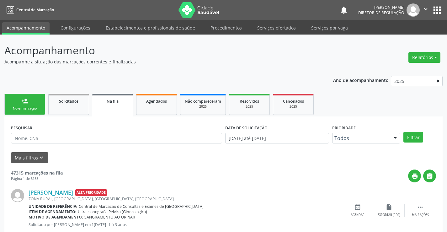
click at [30, 110] on div "Nova marcação" at bounding box center [24, 108] width 31 height 5
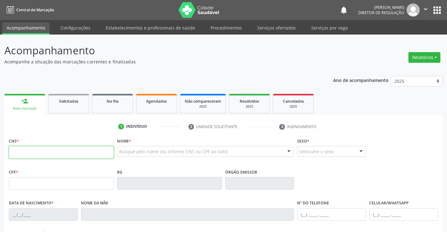
click at [39, 155] on input "text" at bounding box center [61, 152] width 105 height 13
type input "702 4035 1365 6723"
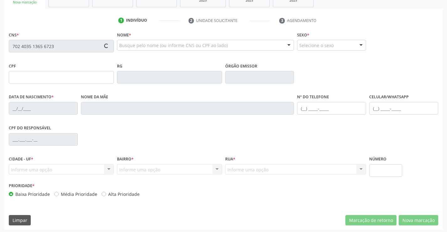
scroll to position [108, 0]
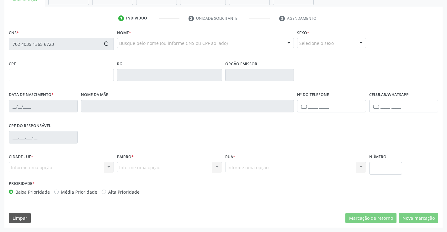
type input "125.323.635-68"
type input "24/11/1942"
type input "Martinha Maria dos Santos"
type input "(74) 99931-1102"
type input "S/N"
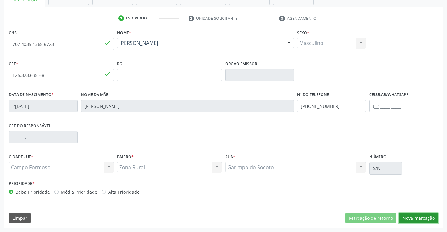
click at [416, 218] on button "Nova marcação" at bounding box center [419, 218] width 40 height 11
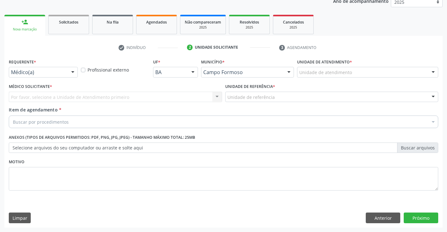
scroll to position [79, 0]
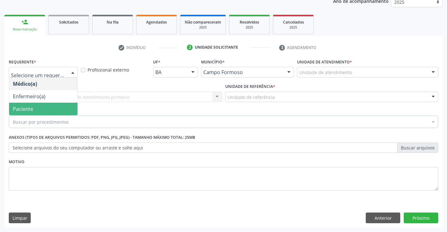
click at [60, 108] on span "Paciente" at bounding box center [43, 109] width 68 height 13
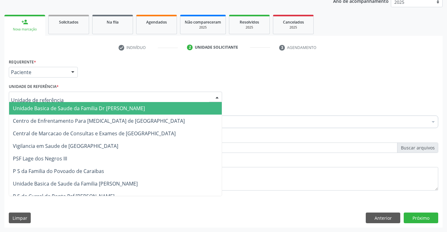
click at [145, 96] on div at bounding box center [115, 97] width 213 height 11
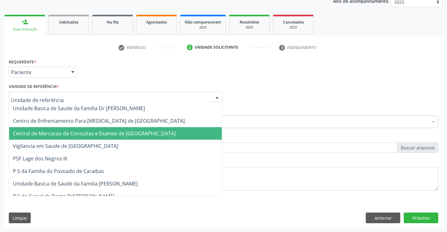
click at [146, 132] on span "Central de Marcacao de Consultas e Exames de [GEOGRAPHIC_DATA]" at bounding box center [94, 133] width 163 height 7
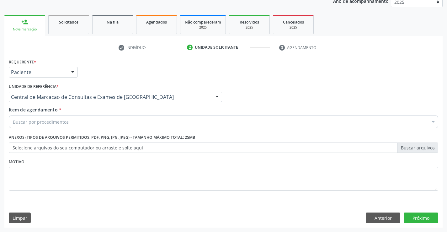
click at [160, 122] on div "Buscar por procedimentos" at bounding box center [223, 121] width 429 height 13
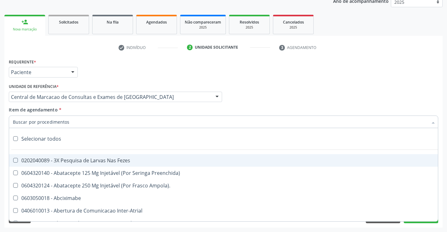
type input "c"
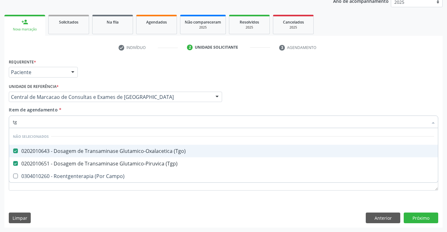
click at [110, 103] on div "Unidade de referência * Central de Marcacao de Consultas e Exames de [GEOGRAPHI…" at bounding box center [115, 94] width 216 height 24
checkbox Campo\) "true"
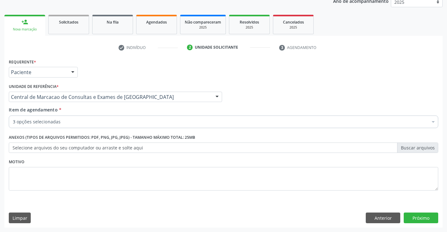
scroll to position [79, 0]
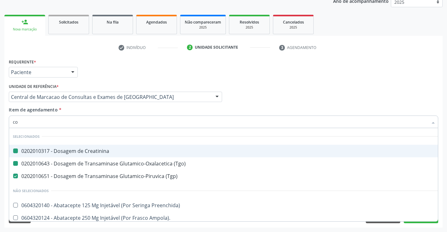
type input "col"
checkbox Creatinina "false"
checkbox \(Tgo\) "false"
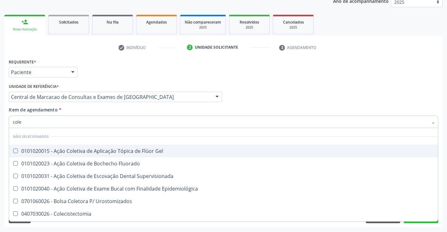
type input "coles"
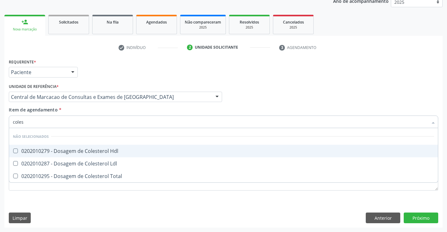
click at [115, 154] on span "0202010279 - Dosagem de Colesterol Hdl" at bounding box center [223, 151] width 429 height 13
checkbox Hdl "true"
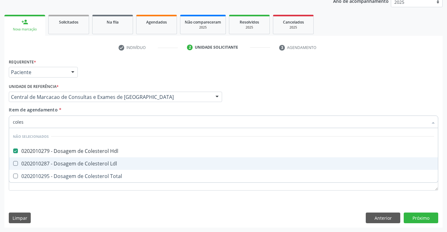
drag, startPoint x: 116, startPoint y: 162, endPoint x: 117, endPoint y: 178, distance: 15.4
click at [116, 164] on div "0202010287 - Dosagem de Colesterol Ldl" at bounding box center [223, 163] width 421 height 5
checkbox Ldl "true"
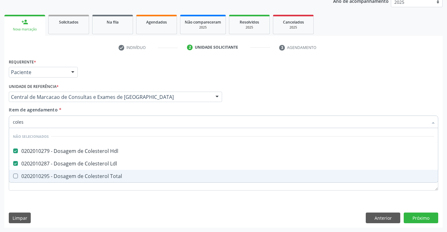
click at [117, 178] on div "0202010295 - Dosagem de Colesterol Total" at bounding box center [223, 175] width 421 height 5
checkbox Total "true"
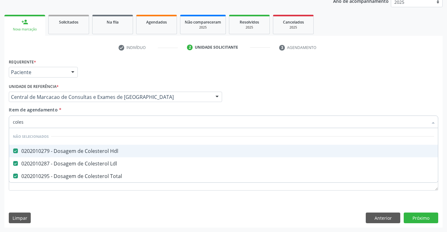
click at [117, 113] on div "Item de agendamento * coles Desfazer seleção Não selecionados 0202010279 - Dosa…" at bounding box center [223, 116] width 429 height 20
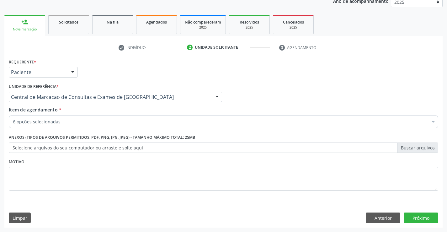
click at [114, 126] on div "6 opções selecionadas" at bounding box center [223, 121] width 429 height 13
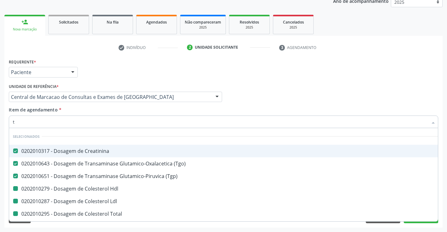
type input "tr"
checkbox Hdl "false"
checkbox Ldl "false"
checkbox Total "false"
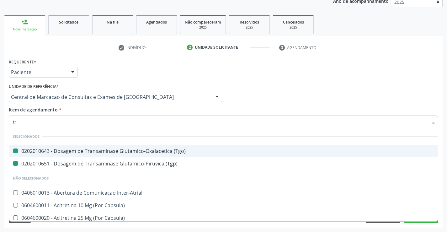
type input "tri"
checkbox \(Tgo\) "false"
checkbox \(Tgp\) "false"
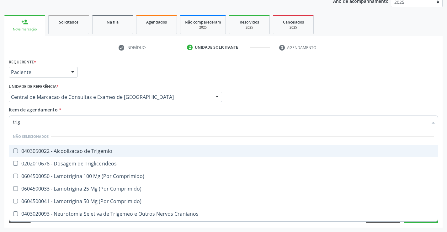
type input "trigl"
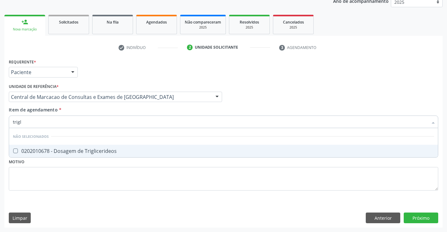
click at [119, 146] on span "0202010678 - Dosagem de Triglicerideos" at bounding box center [223, 151] width 429 height 13
checkbox Triglicerideos "true"
click at [120, 110] on div "Item de agendamento * trigl Desfazer seleção Não selecionados 0202010678 - Dosa…" at bounding box center [223, 116] width 429 height 20
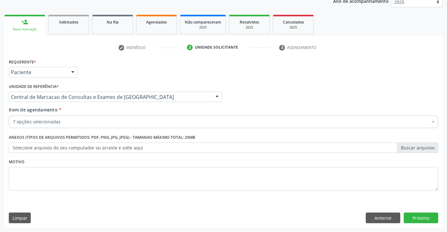
click at [117, 133] on label "Anexos (Tipos de arquivos permitidos: PDF, PNG, JPG, JPEG) - Tamanho máximo tot…" at bounding box center [102, 138] width 186 height 10
click at [116, 126] on div "7 opções selecionadas Desfazer seleção Selecionados 0202010317 - Dosagem de Cre…" at bounding box center [223, 120] width 429 height 11
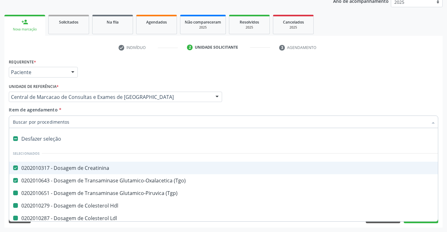
type input "h"
checkbox \(Tgp\) "false"
checkbox Hdl "false"
checkbox Ldl "false"
checkbox Total "false"
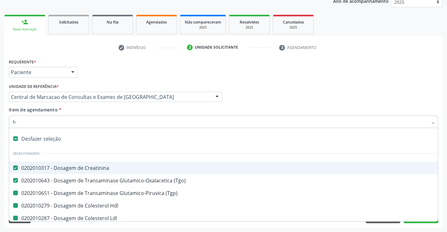
checkbox Triglicerideos "false"
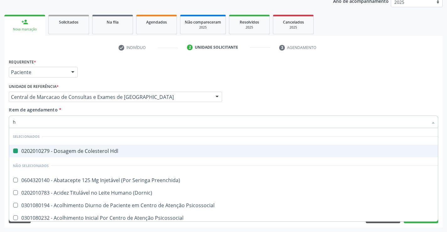
type input "he"
checkbox Hdl "false"
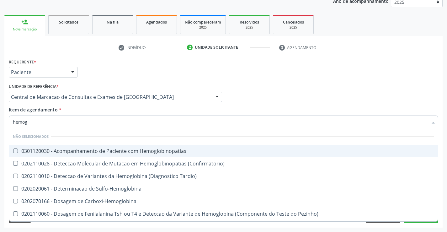
type input "hemogr"
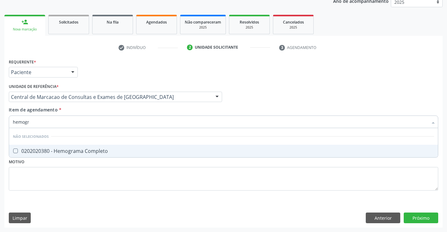
click at [106, 151] on div "0202020380 - Hemograma Completo" at bounding box center [223, 150] width 421 height 5
checkbox Completo "true"
type input "hemogr"
click at [105, 108] on div "Item de agendamento * hemogr [PERSON_NAME] seleção Não selecionados 0202020380 …" at bounding box center [223, 116] width 429 height 20
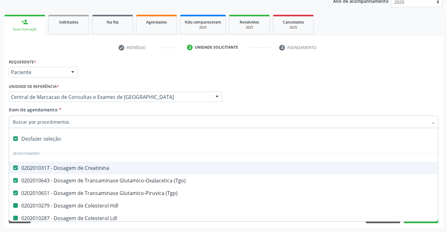
type input "p"
checkbox Hdl "false"
checkbox Ldl "false"
checkbox Total "false"
checkbox Triglicerideos "false"
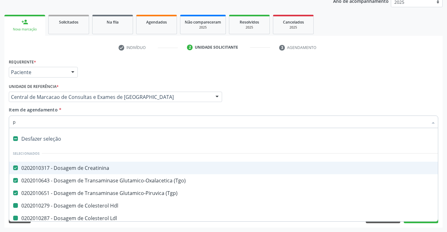
checkbox Completo "false"
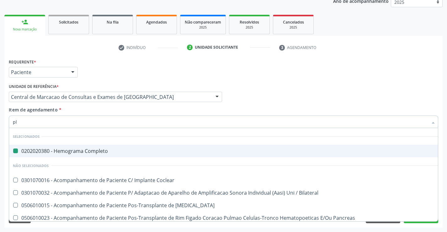
type input "pla"
checkbox Completo "false"
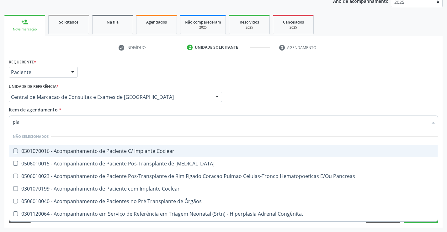
type input "plaq"
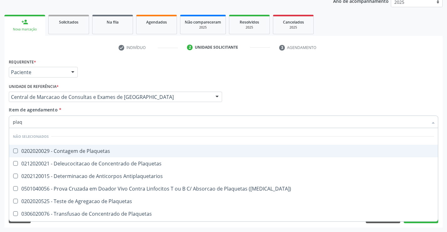
click at [105, 145] on span "0202020029 - Contagem de Plaquetas" at bounding box center [223, 151] width 429 height 13
checkbox Plaquetas "true"
click at [103, 108] on div "Item de agendamento * plaq Desfazer seleção Não selecionados 0202020029 - Conta…" at bounding box center [223, 116] width 429 height 20
checkbox Match\) "true"
checkbox Plaquetas "true"
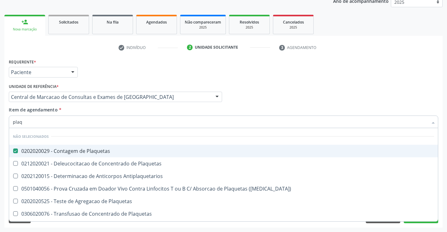
checkbox Plaquetas "true"
checkbox Aferese "true"
checkbox Antiplaquetarios "true"
checkbox Plaquetas "true"
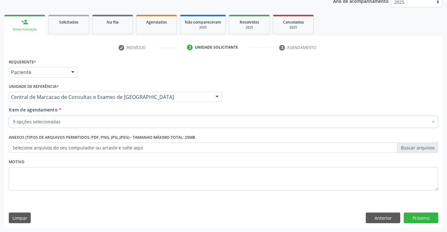
click at [99, 126] on div "9 opções selecionadas" at bounding box center [223, 121] width 429 height 13
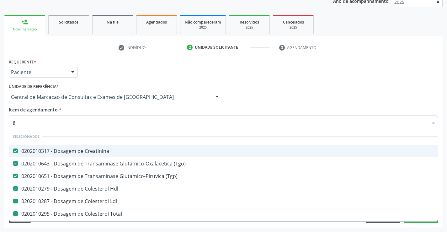
type input "gl"
checkbox Ldl "false"
checkbox Total "false"
checkbox Triglicerideos "false"
checkbox Completo "false"
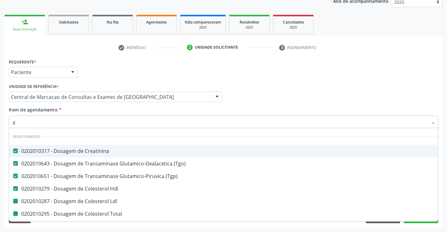
checkbox Plaquetas "false"
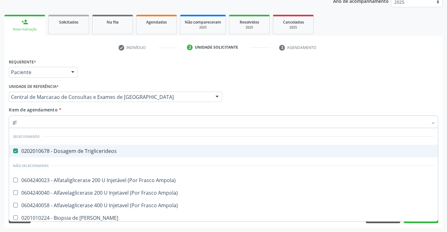
type input "gli"
checkbox Ampola\) "false"
type input "glico"
checkbox Triglicerideos "false"
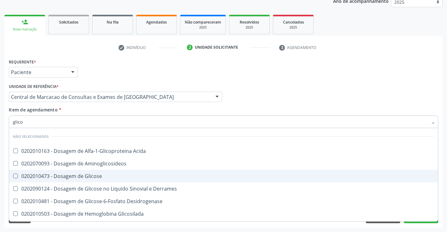
click at [98, 174] on div "0202010473 - Dosagem de Glicose" at bounding box center [223, 175] width 421 height 5
checkbox Glicose "true"
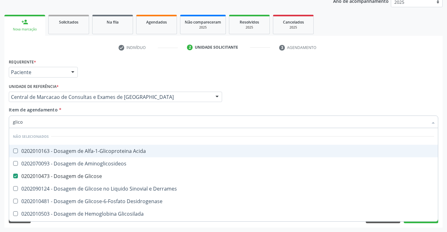
click at [90, 112] on div "Item de agendamento * glico Desfazer seleção Não selecionados 0202010163 - Dosa…" at bounding box center [223, 116] width 429 height 20
checkbox Acida "true"
checkbox Desidrogenase "true"
checkbox Glicosilada "true"
checkbox Quantitativa "true"
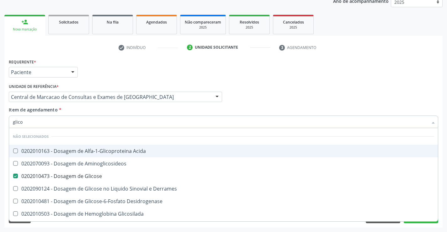
checkbox Urina "true"
checkbox Glicose "true"
checkbox Derrames "true"
checkbox Aminoglicosideos "true"
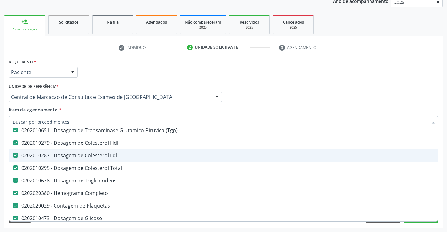
scroll to position [31, 0]
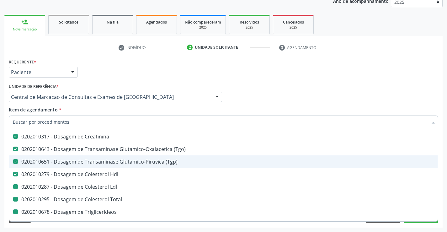
type input "u"
checkbox Ldl "false"
checkbox Total "false"
checkbox Triglicerideos "false"
checkbox Completo "false"
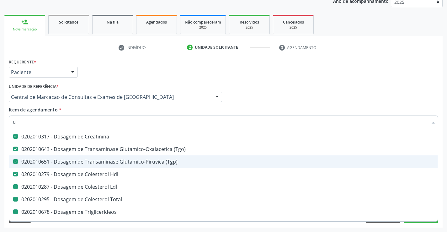
checkbox Plaquetas "false"
checkbox Glicose "false"
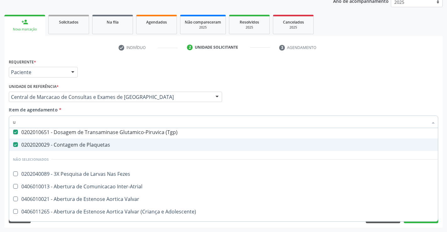
scroll to position [14, 0]
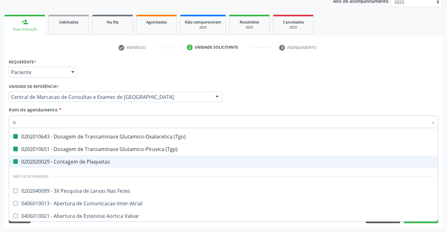
type input "ur"
checkbox \(Tgo\) "false"
checkbox Plaquetas "false"
checkbox \(Tgp\) "false"
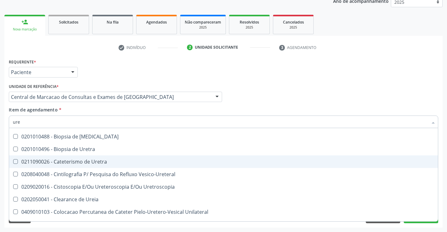
type input "urei"
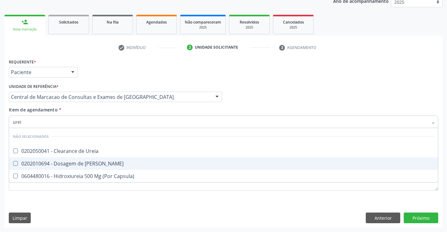
click at [112, 166] on div "0202010694 - Dosagem de [PERSON_NAME]" at bounding box center [223, 163] width 421 height 5
checkbox Ureia "true"
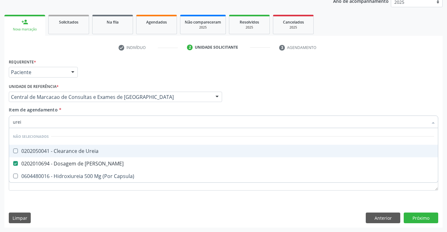
click at [107, 108] on div "Item de agendamento * urei Desfazer seleção Não selecionados 0202050041 - Clear…" at bounding box center [223, 116] width 429 height 20
checkbox Ureia "true"
checkbox Capsula\) "true"
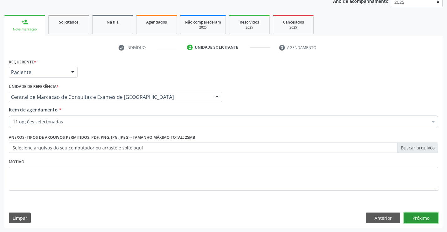
click at [408, 222] on button "Próximo" at bounding box center [421, 217] width 34 height 11
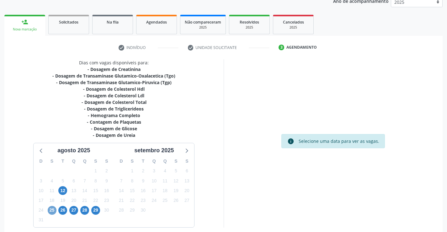
click at [50, 211] on span "25" at bounding box center [52, 210] width 9 height 9
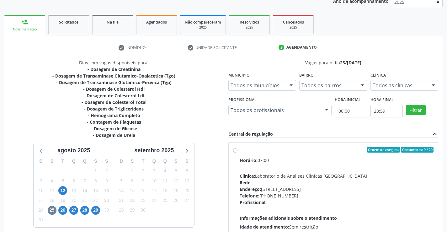
click at [317, 186] on div "Endereço: [STREET_ADDRESS]" at bounding box center [337, 189] width 194 height 7
click at [237, 152] on input "Ordem de chegada Consumidos: 9 / 20 Horário: 07:00 Clínica: Laboratorio de Anal…" at bounding box center [235, 150] width 4 height 6
radio input "true"
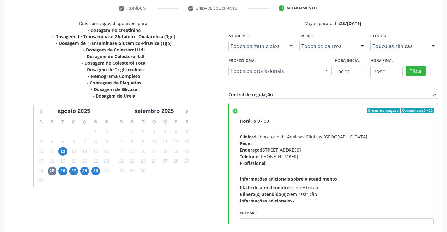
scroll to position [143, 0]
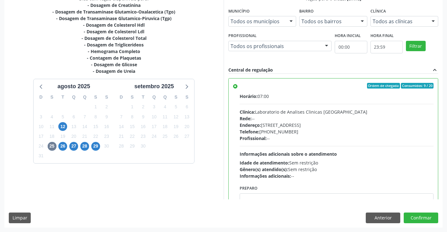
click at [422, 225] on div "Dias com vagas disponíveis para: - Dosagem de Creatinina - Dosagem de Transamin…" at bounding box center [223, 111] width 438 height 232
click at [422, 220] on button "Confirmar" at bounding box center [421, 217] width 34 height 11
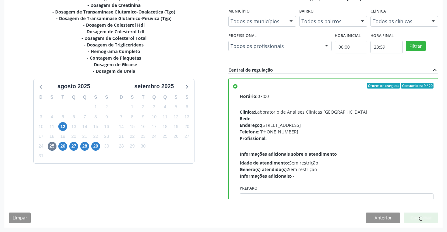
scroll to position [0, 0]
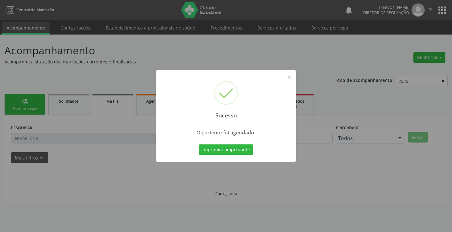
click at [198, 144] on button "Imprimir comprovante" at bounding box center [225, 149] width 55 height 11
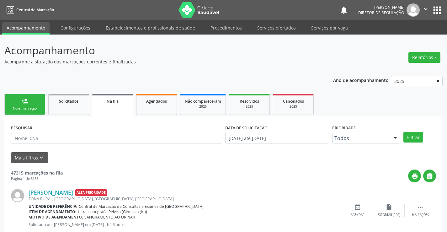
click at [10, 105] on link "person_add Nova marcação" at bounding box center [24, 104] width 41 height 21
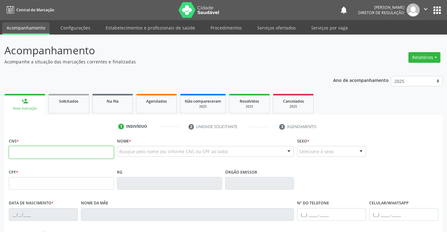
click at [43, 153] on input "text" at bounding box center [61, 152] width 105 height 13
type input "702 4035 1365 6723"
type input "125.323.635-68"
type input "24[DATE]"
type input "[PERSON_NAME]"
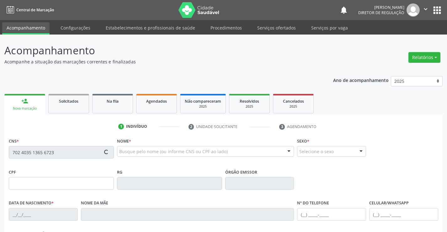
type input "[PHONE_NUMBER]"
type input "S/N"
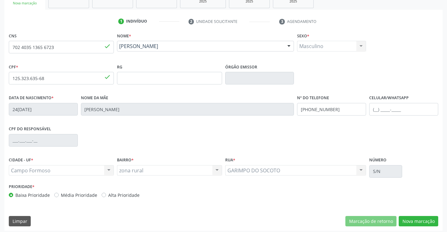
scroll to position [108, 0]
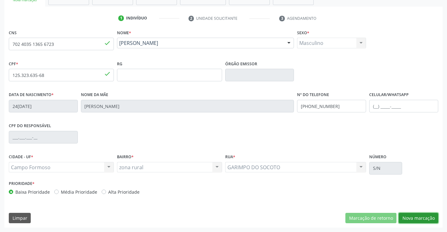
click at [407, 215] on button "Nova marcação" at bounding box center [419, 218] width 40 height 11
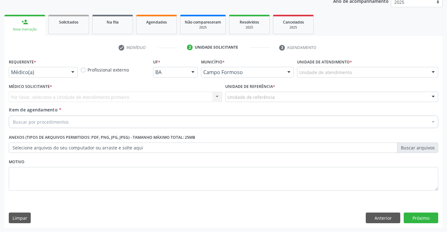
scroll to position [79, 0]
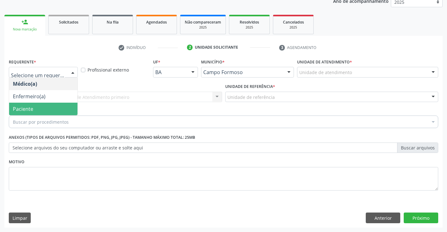
click at [45, 114] on span "Paciente" at bounding box center [43, 109] width 68 height 13
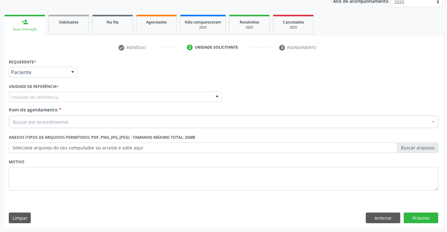
click at [142, 99] on div "Unidade de referência" at bounding box center [115, 97] width 213 height 11
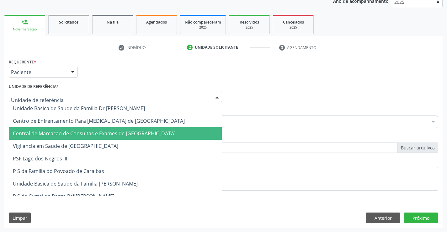
click at [124, 131] on span "Central de Marcacao de Consultas e Exames de [GEOGRAPHIC_DATA]" at bounding box center [94, 133] width 163 height 7
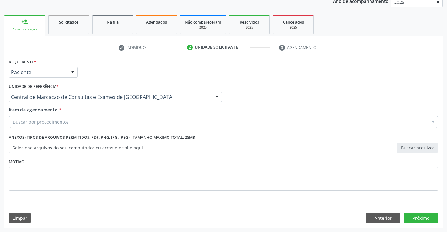
click at [170, 124] on div "Buscar por procedimentos" at bounding box center [223, 121] width 429 height 13
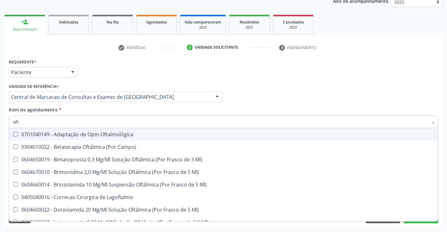
type input "ofta"
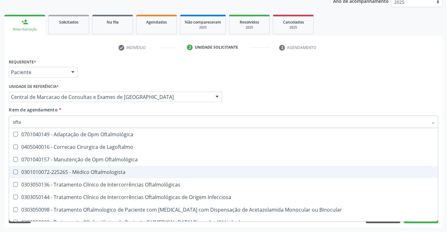
click at [142, 167] on span "0301010072-225265 - Médico Oftalmologista" at bounding box center [223, 172] width 429 height 13
checkbox Oftalmologista "true"
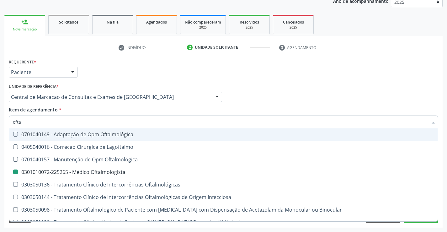
click at [241, 115] on div "Item de agendamento * ofta Desfazer seleção 0701040149 - Adaptação de Opm Oftal…" at bounding box center [223, 116] width 429 height 20
checkbox Lagoftalmo "true"
checkbox Oftalmologista "false"
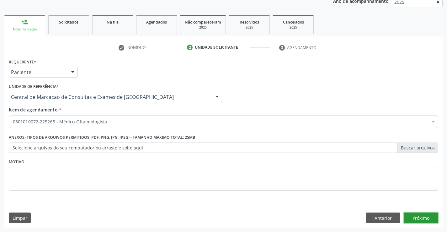
click at [419, 217] on button "Próximo" at bounding box center [421, 217] width 34 height 11
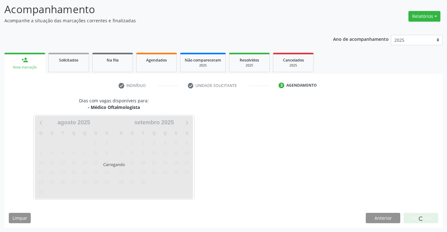
scroll to position [60, 0]
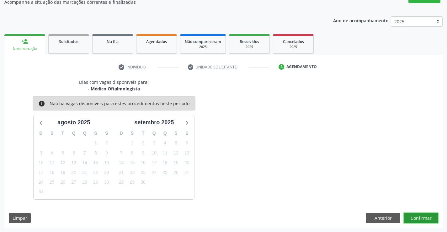
click at [422, 216] on button "Confirmar" at bounding box center [421, 218] width 34 height 11
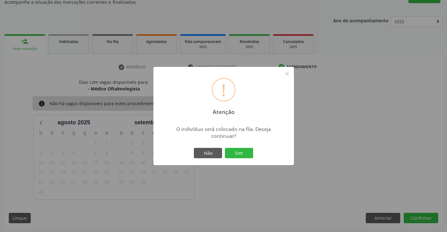
click at [225, 148] on button "Sim" at bounding box center [239, 153] width 28 height 11
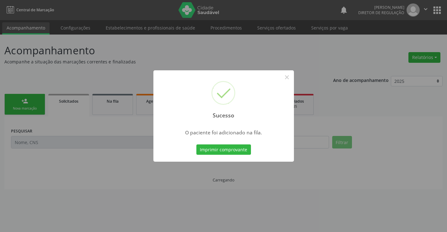
scroll to position [0, 0]
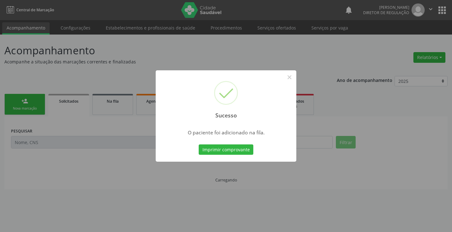
click at [198, 144] on button "Imprimir comprovante" at bounding box center [225, 149] width 55 height 11
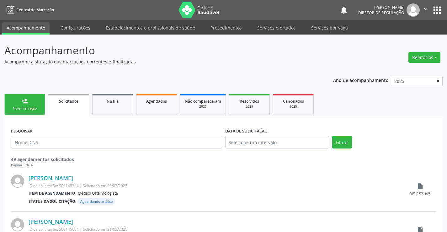
click at [425, 11] on icon "" at bounding box center [425, 9] width 7 height 7
click at [394, 39] on link "Sair" at bounding box center [409, 38] width 43 height 9
